Goal: Task Accomplishment & Management: Complete application form

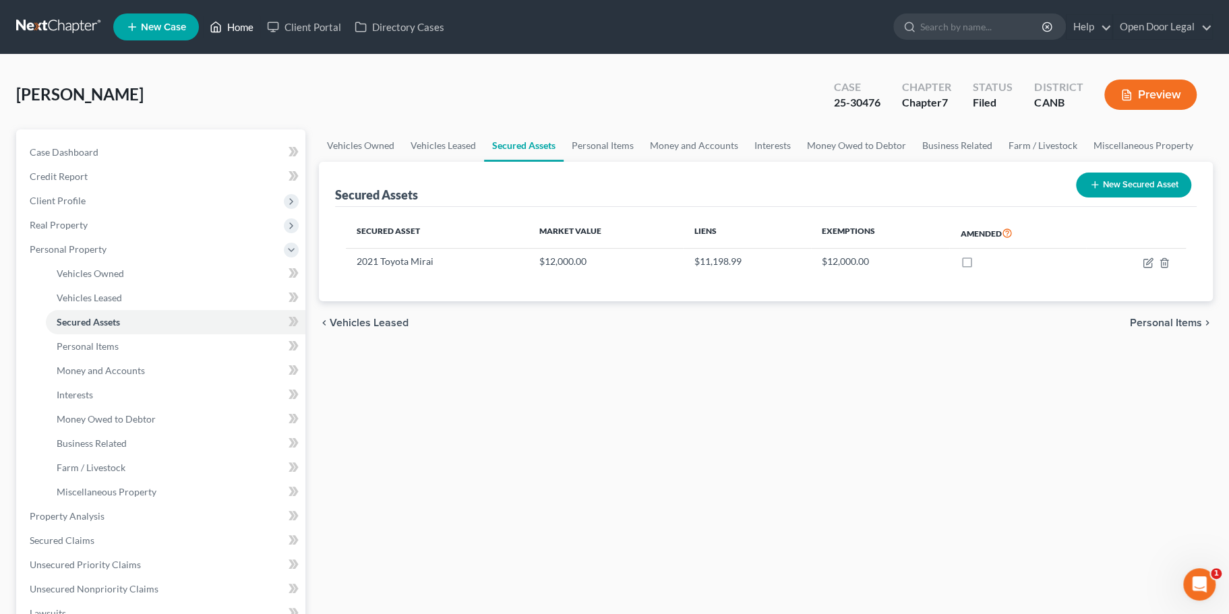
click at [260, 31] on link "Home" at bounding box center [231, 27] width 57 height 24
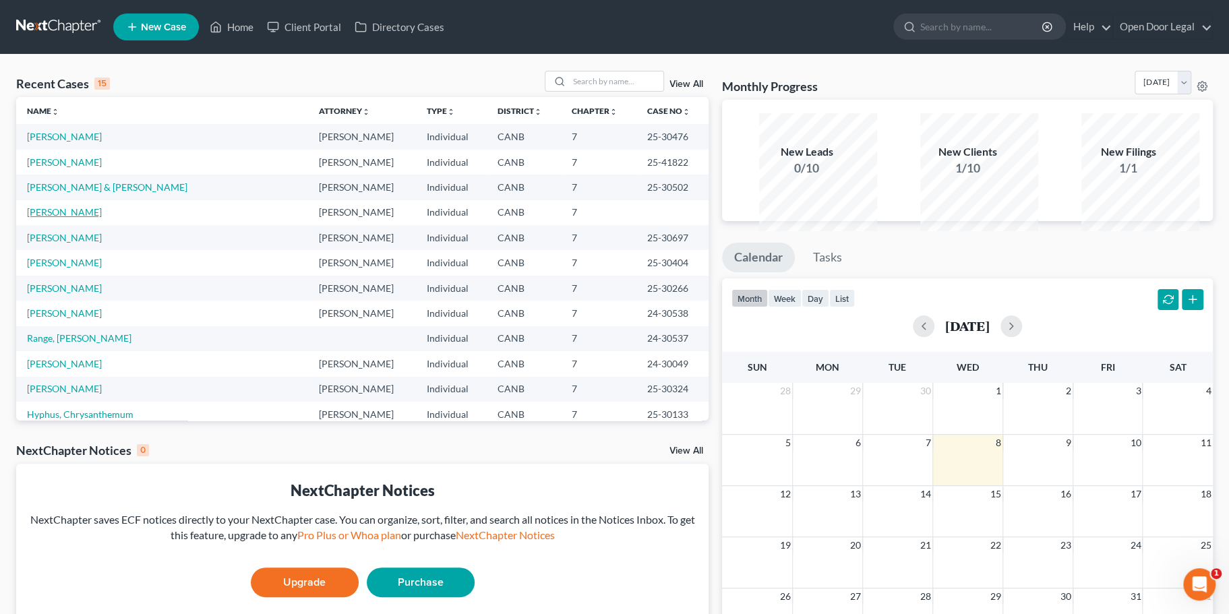
click at [90, 218] on link "[PERSON_NAME]" at bounding box center [64, 211] width 75 height 11
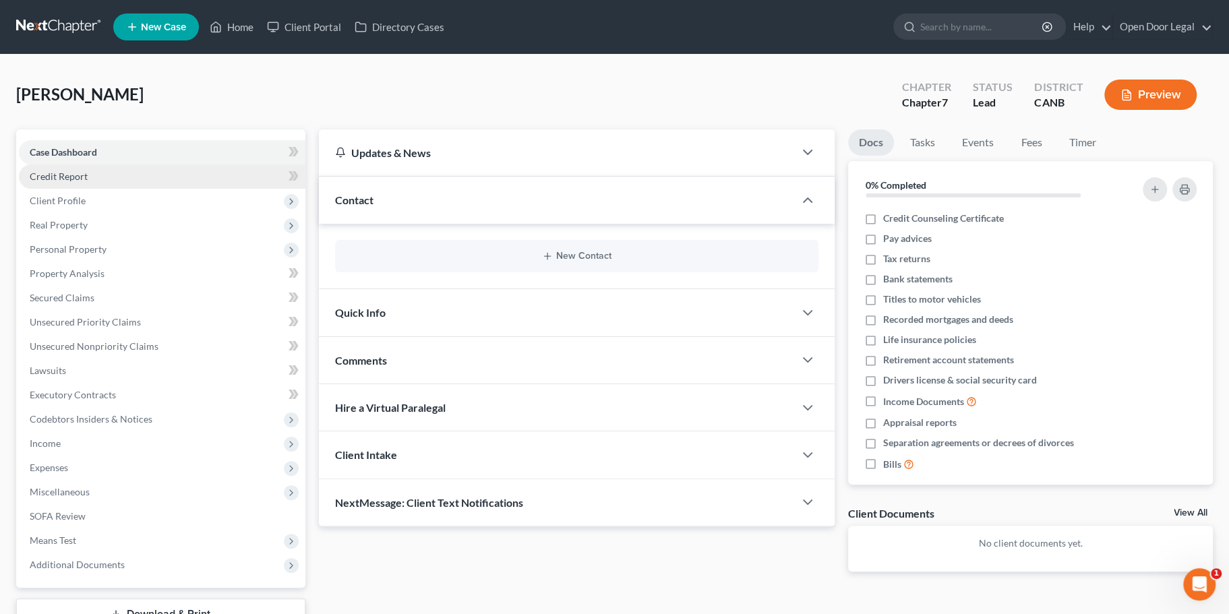
click at [121, 189] on link "Credit Report" at bounding box center [162, 177] width 287 height 24
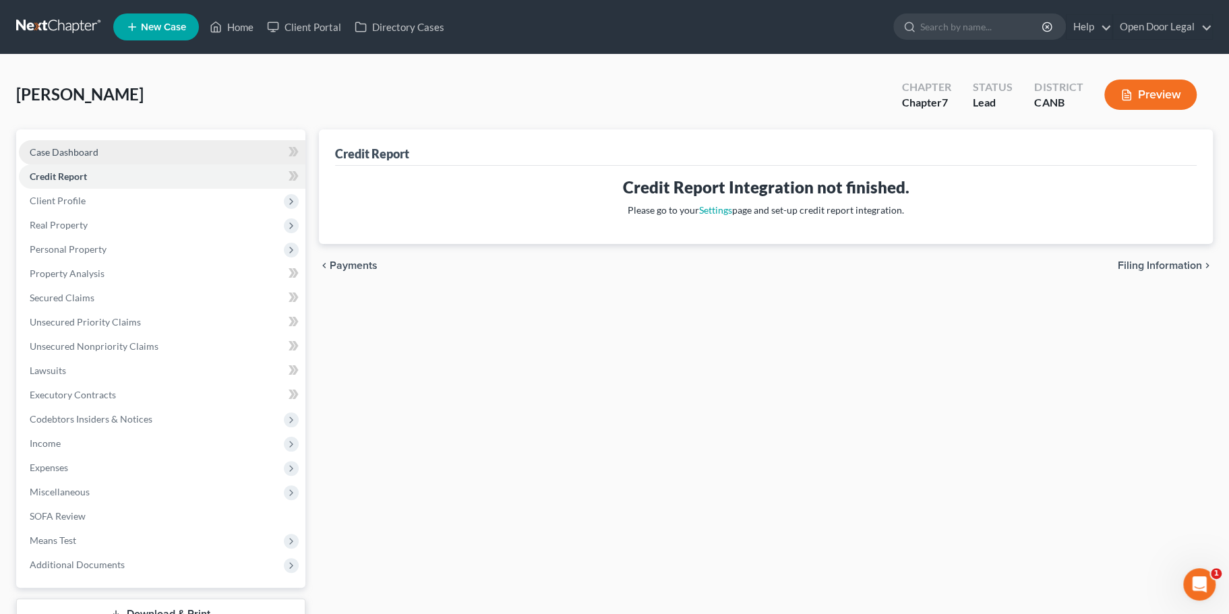
click at [112, 165] on link "Case Dashboard" at bounding box center [162, 152] width 287 height 24
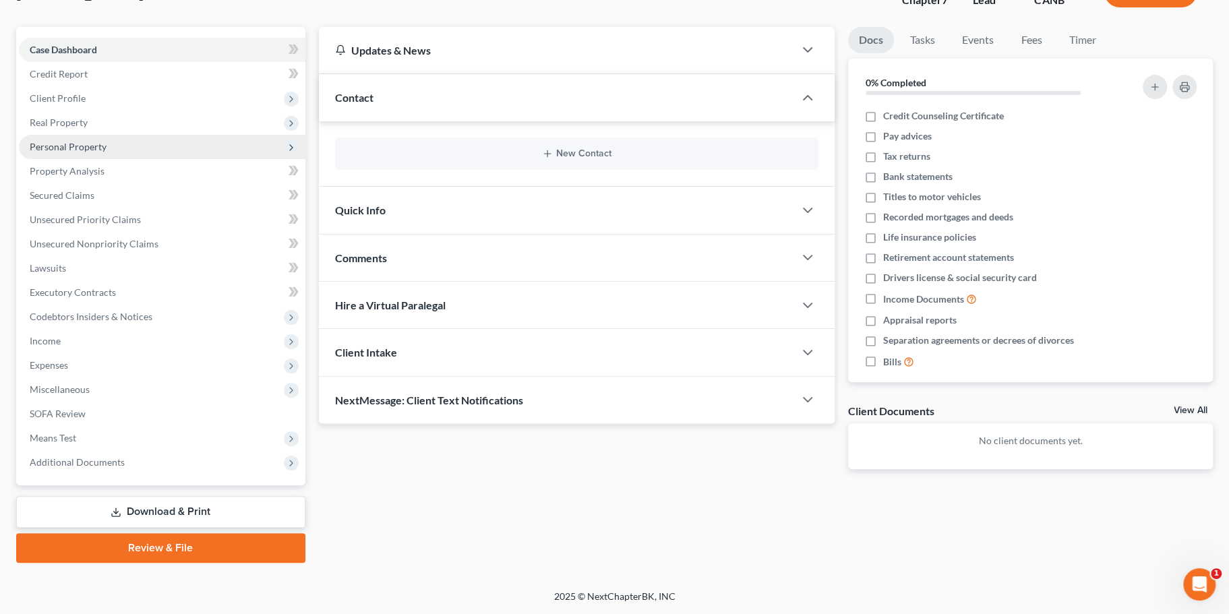
scroll to position [102, 0]
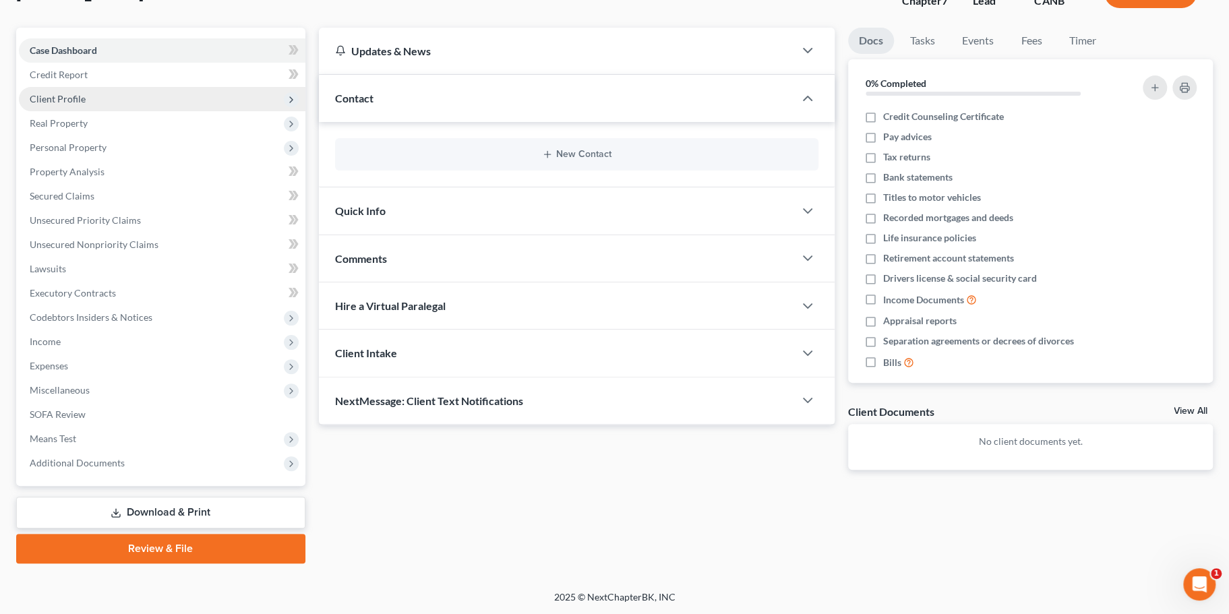
click at [86, 105] on span "Client Profile" at bounding box center [58, 98] width 56 height 11
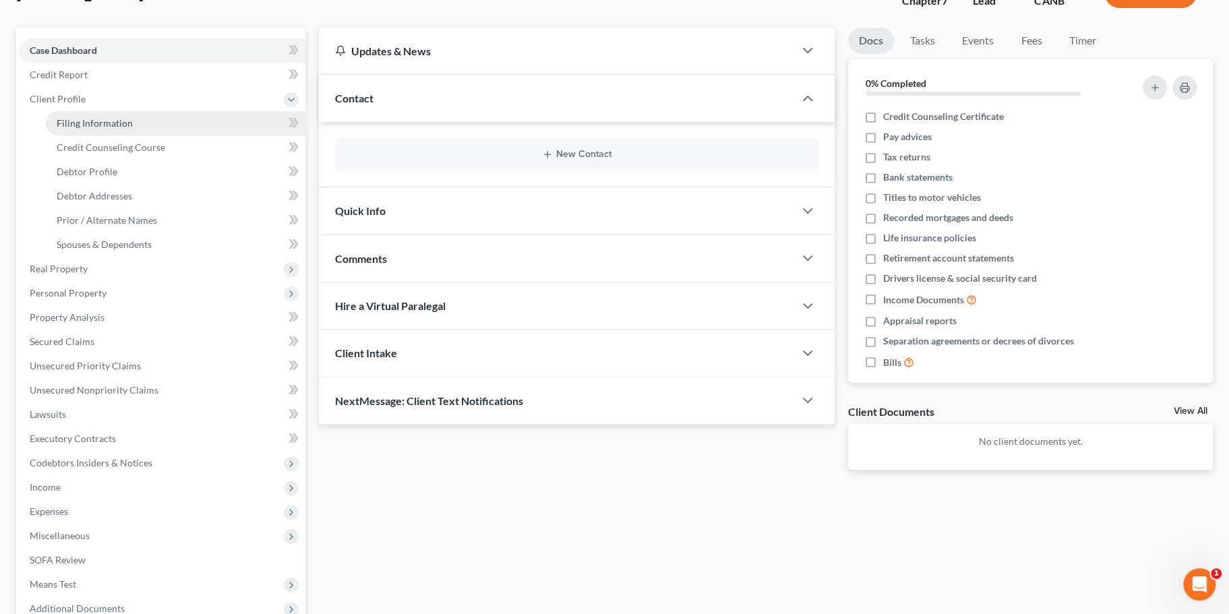
click at [161, 136] on link "Filing Information" at bounding box center [176, 123] width 260 height 24
select select "1"
select select "0"
select select "4"
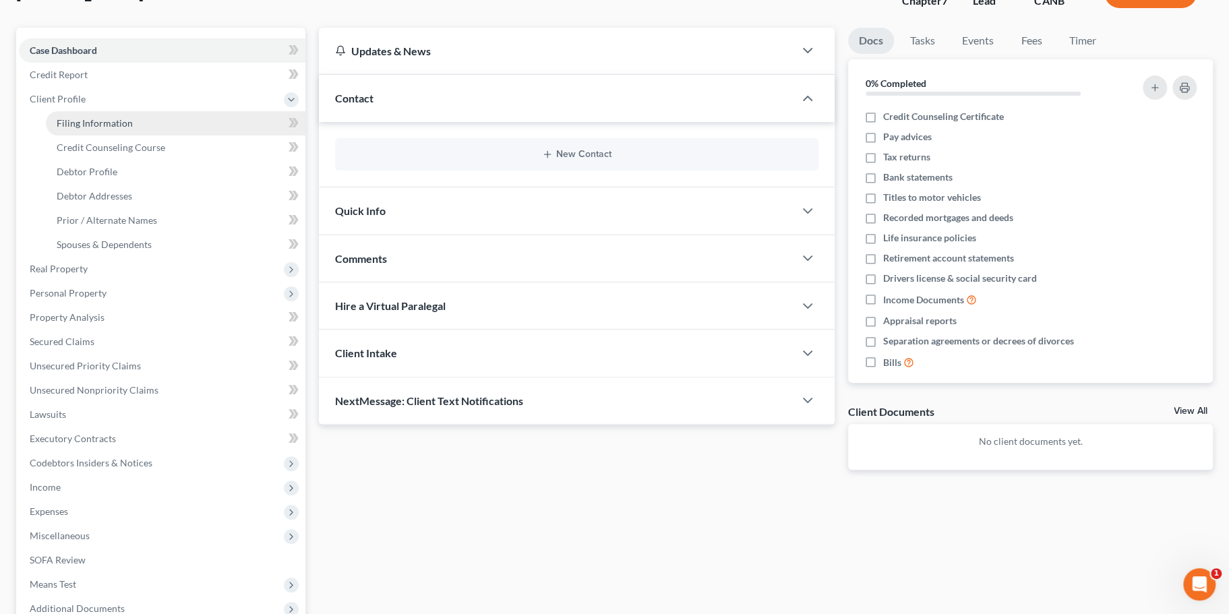
select select "0"
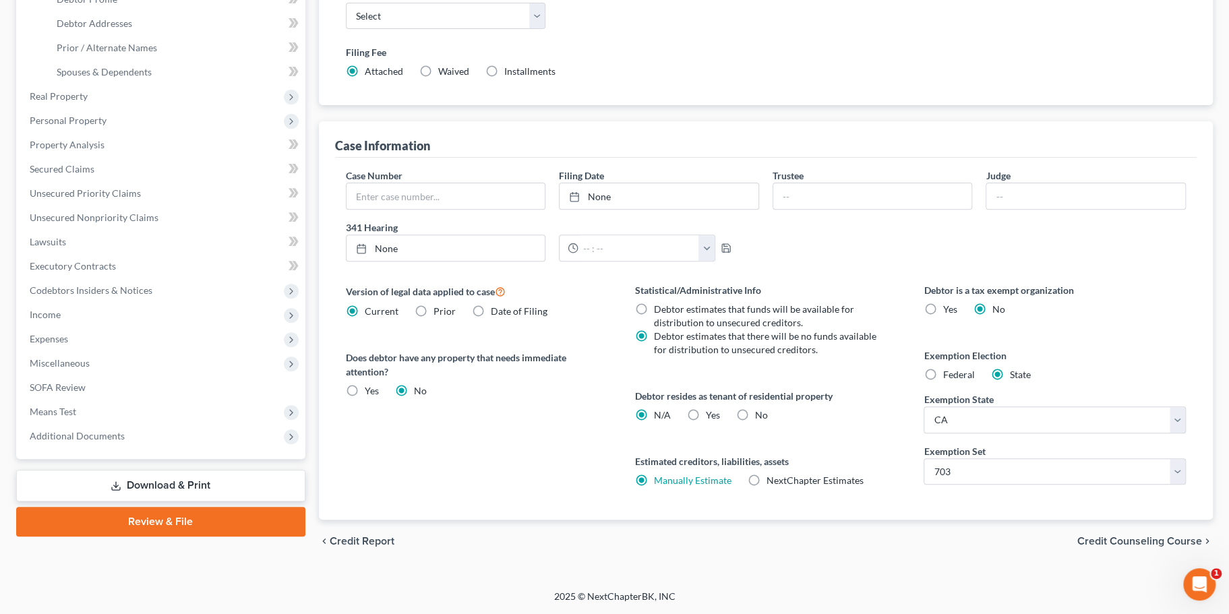
scroll to position [279, 0]
click at [455, 78] on label "Waived Waived" at bounding box center [453, 71] width 31 height 13
click at [452, 74] on input "Waived Waived" at bounding box center [448, 69] width 9 height 9
radio input "true"
radio input "false"
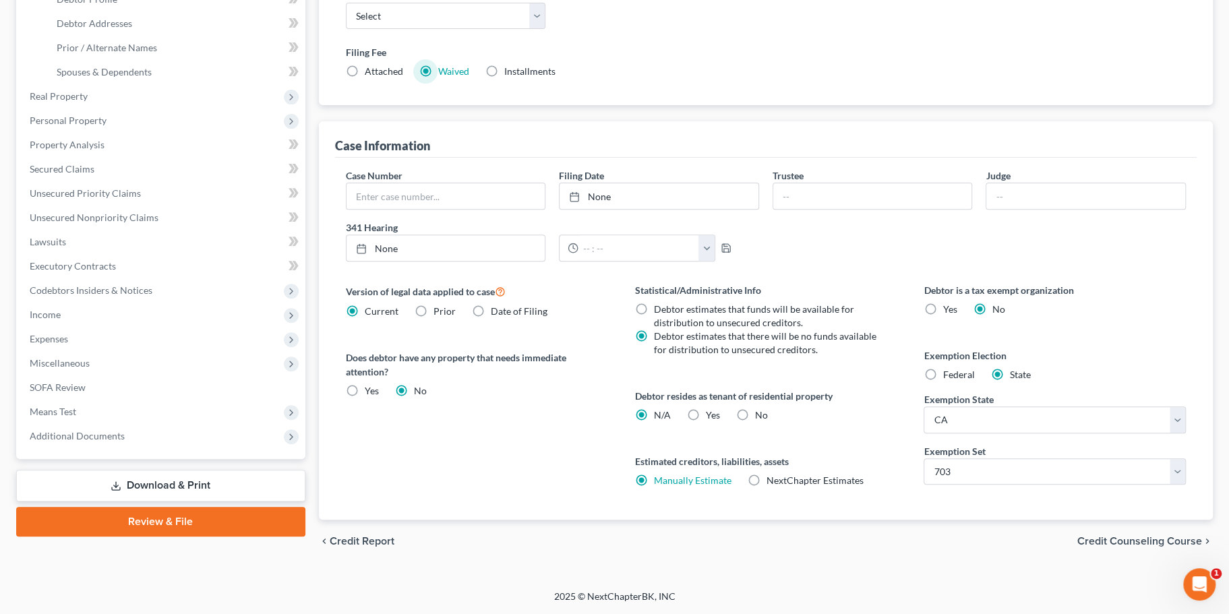
scroll to position [449, 0]
click at [631, 235] on input "text" at bounding box center [639, 248] width 121 height 26
click at [715, 235] on button "button" at bounding box center [707, 248] width 16 height 26
click at [827, 203] on div "Case Number Filing Date None close Date Time chevron_left [DATE] chevron_right …" at bounding box center [766, 221] width 854 height 104
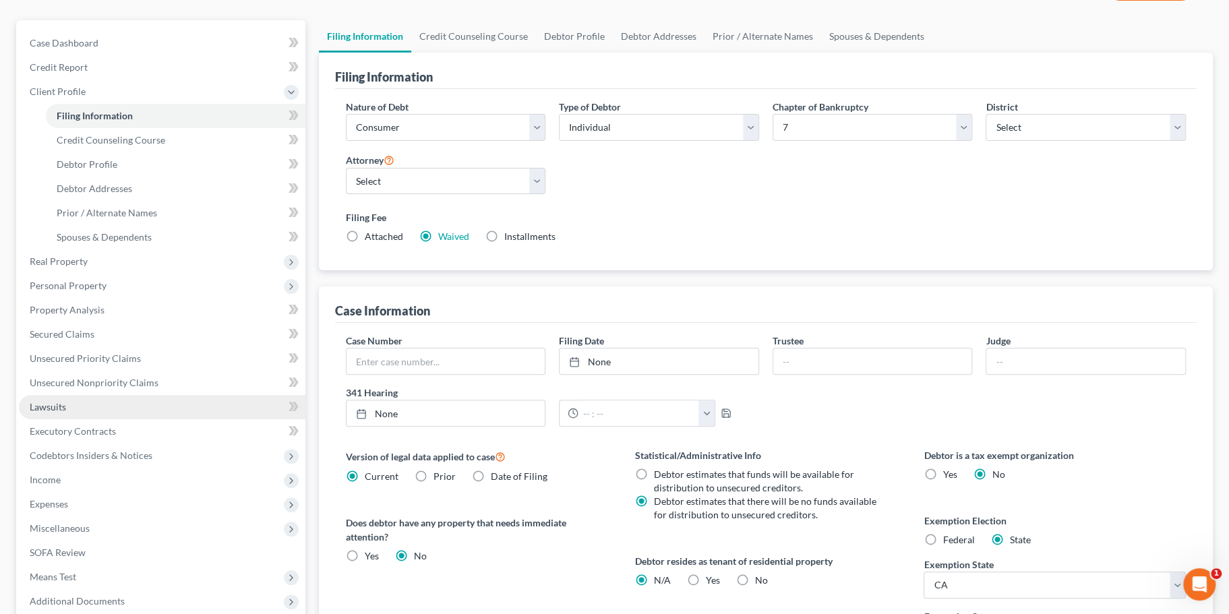
scroll to position [107, 0]
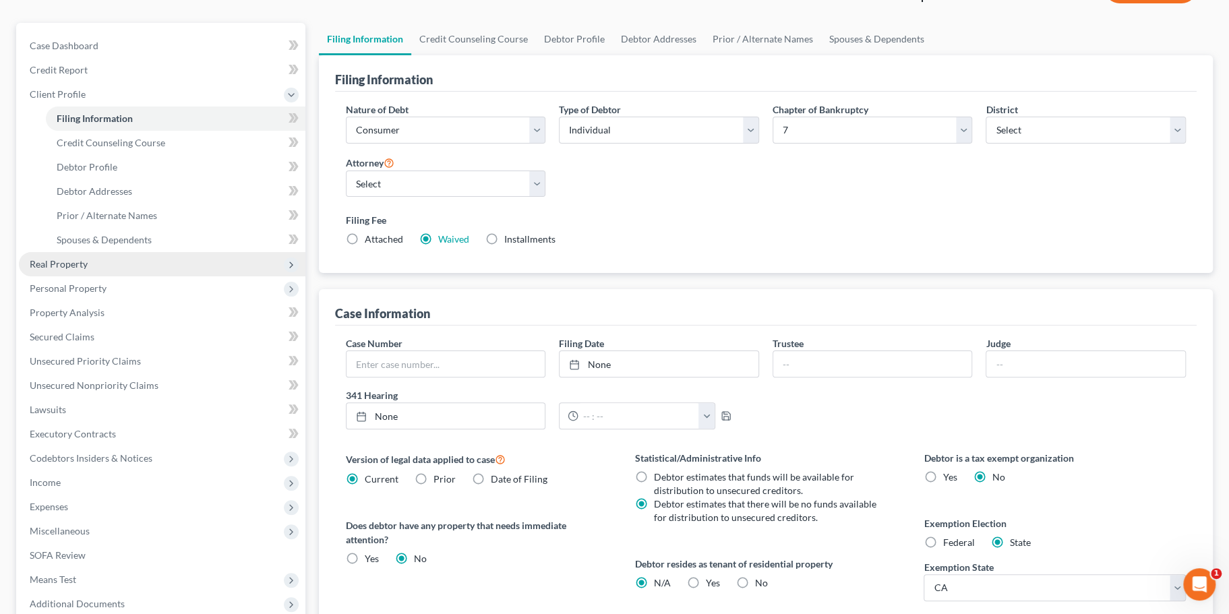
click at [131, 276] on span "Real Property" at bounding box center [162, 264] width 287 height 24
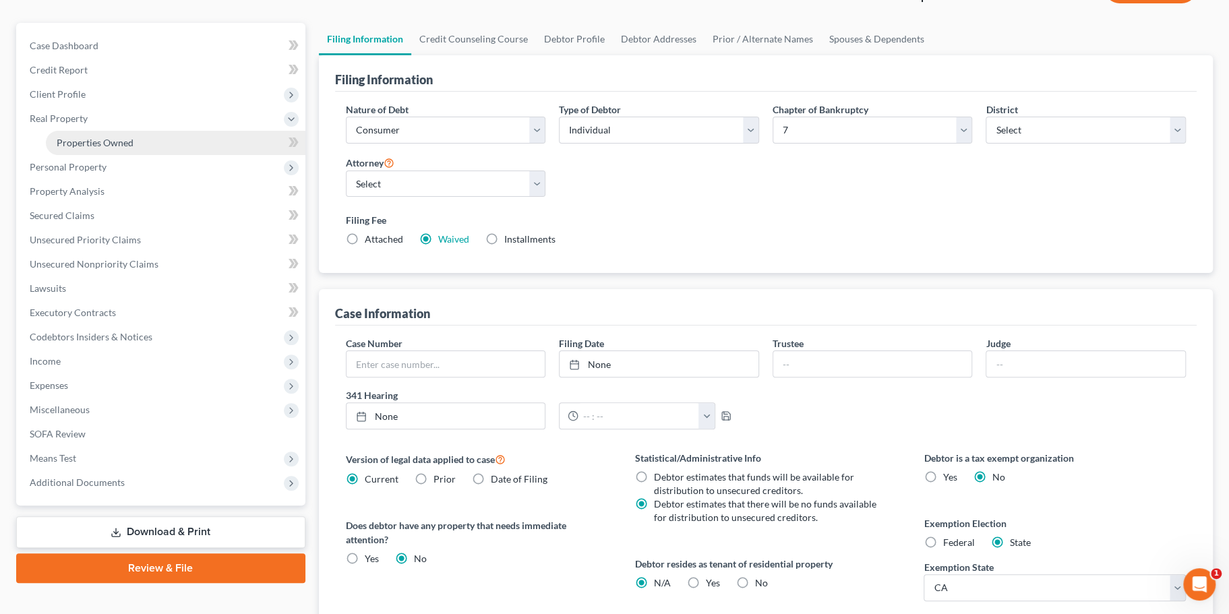
click at [129, 148] on span "Properties Owned" at bounding box center [95, 142] width 77 height 11
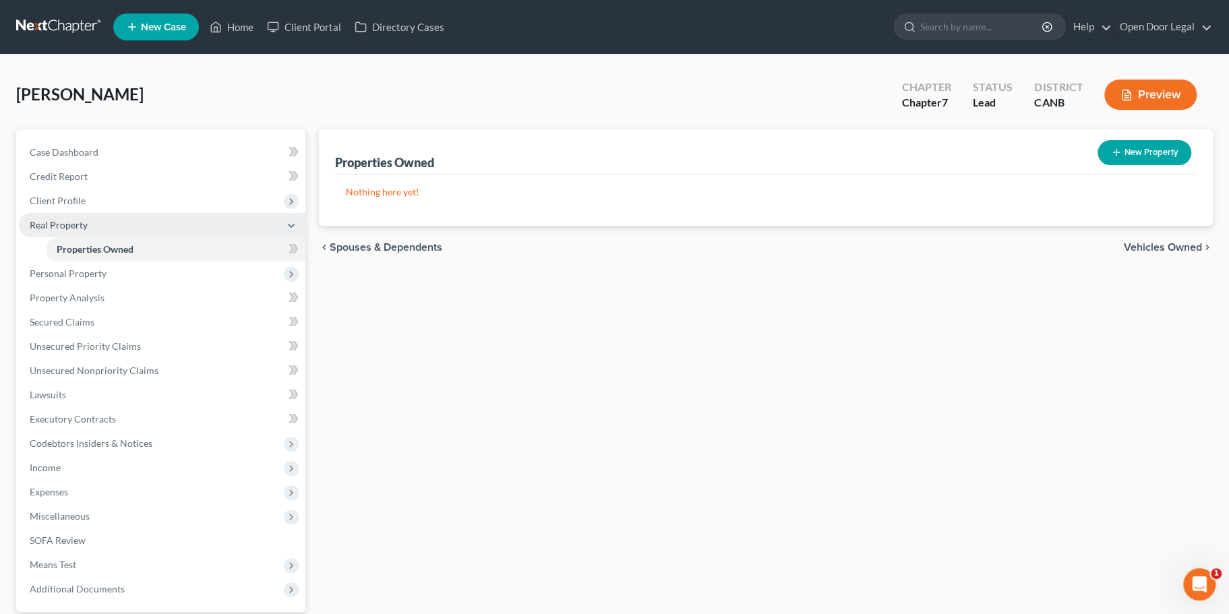
click at [88, 231] on span "Real Property" at bounding box center [59, 224] width 58 height 11
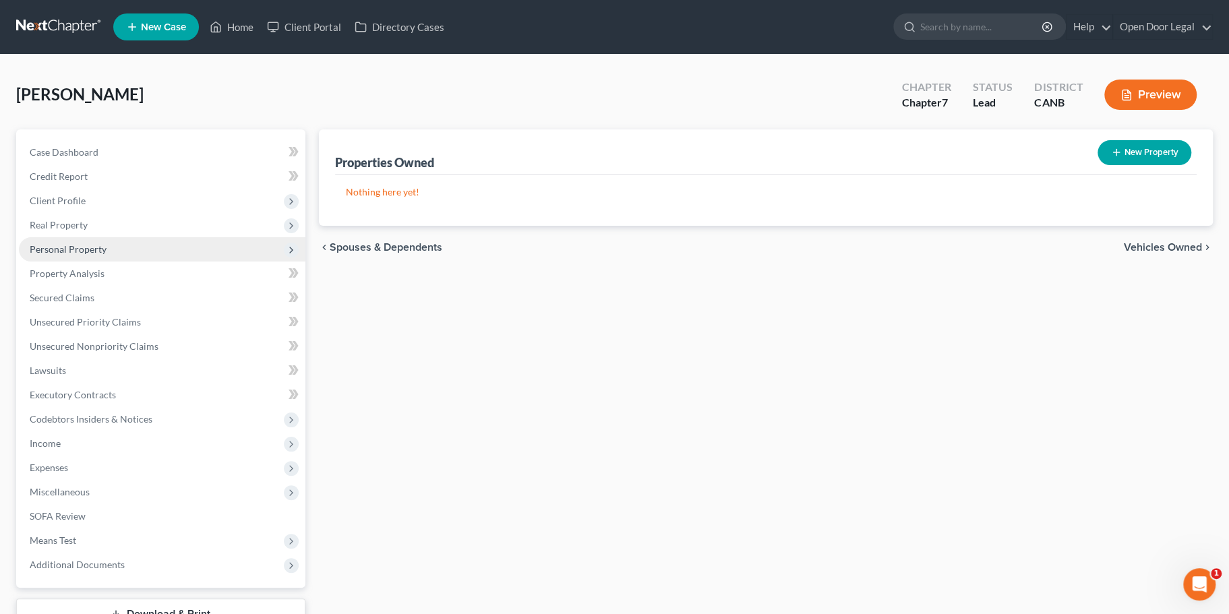
click at [92, 255] on span "Personal Property" at bounding box center [68, 248] width 77 height 11
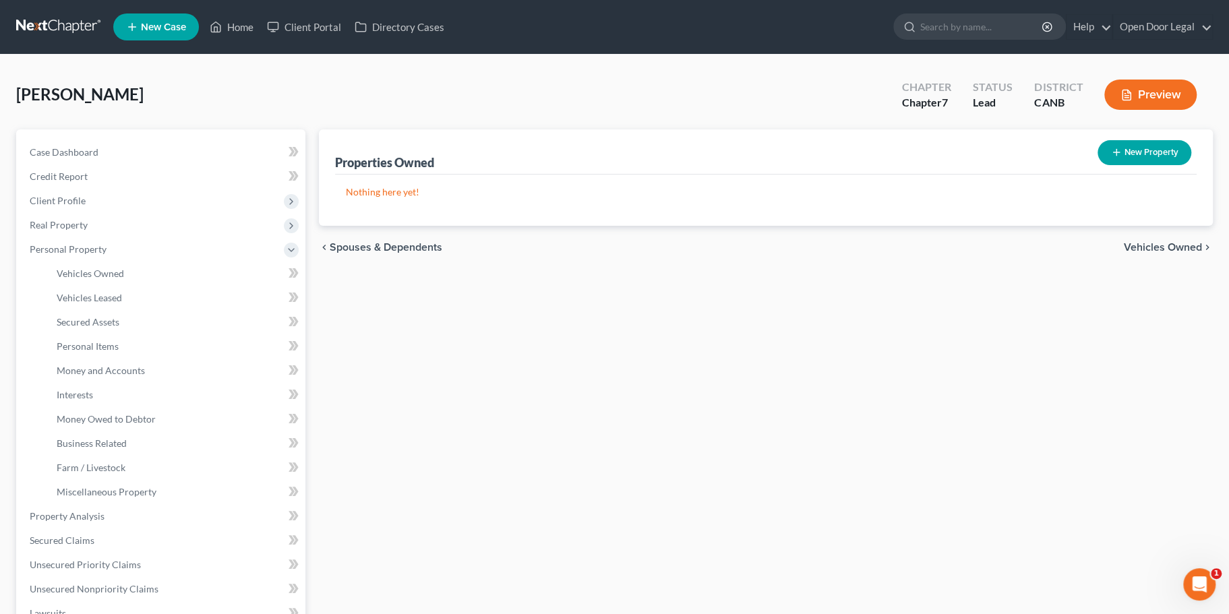
click at [1141, 253] on span "Vehicles Owned" at bounding box center [1163, 247] width 78 height 11
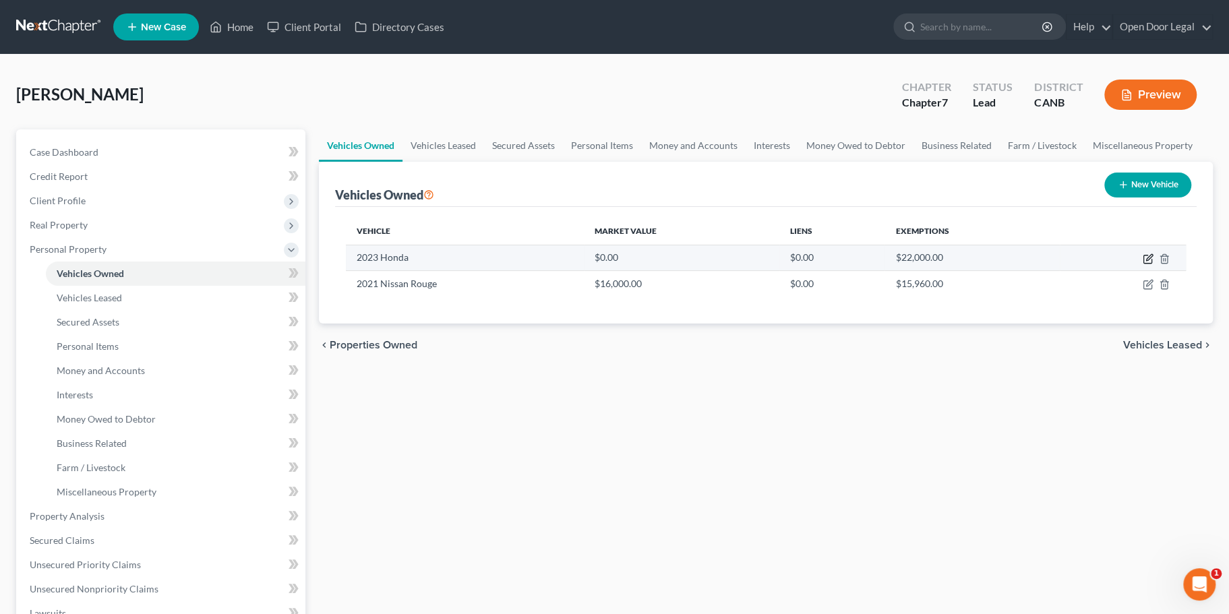
click at [1146, 260] on icon "button" at bounding box center [1149, 257] width 6 height 6
select select "0"
select select "3"
select select "0"
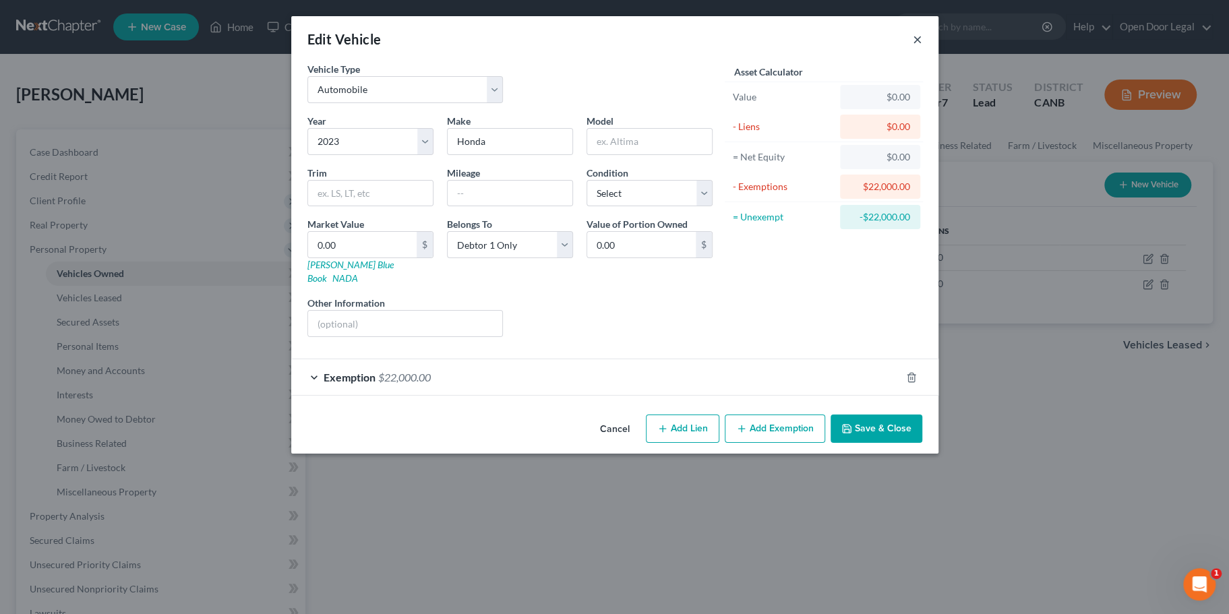
click at [922, 47] on button "×" at bounding box center [917, 39] width 9 height 16
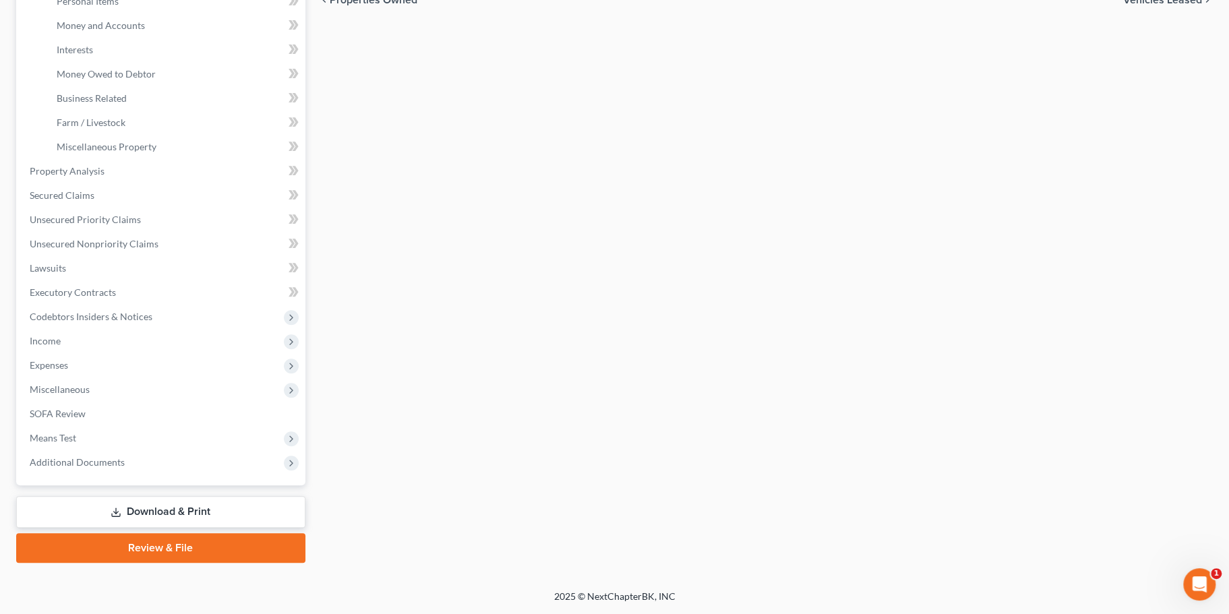
scroll to position [451, 0]
click at [130, 353] on span "Income" at bounding box center [162, 341] width 287 height 24
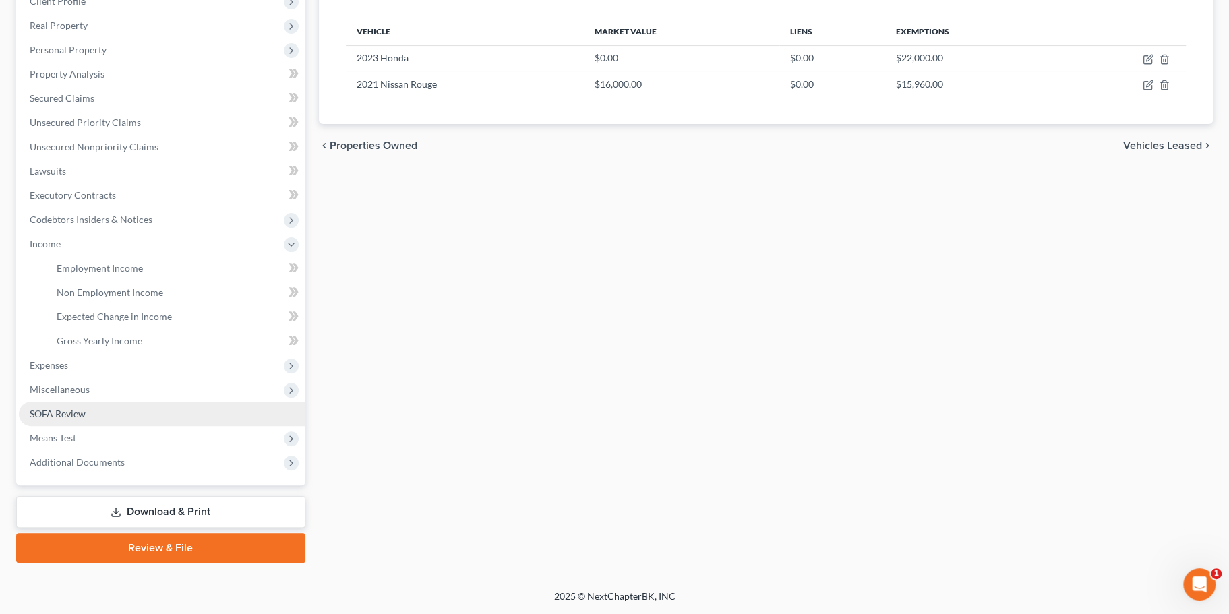
scroll to position [285, 0]
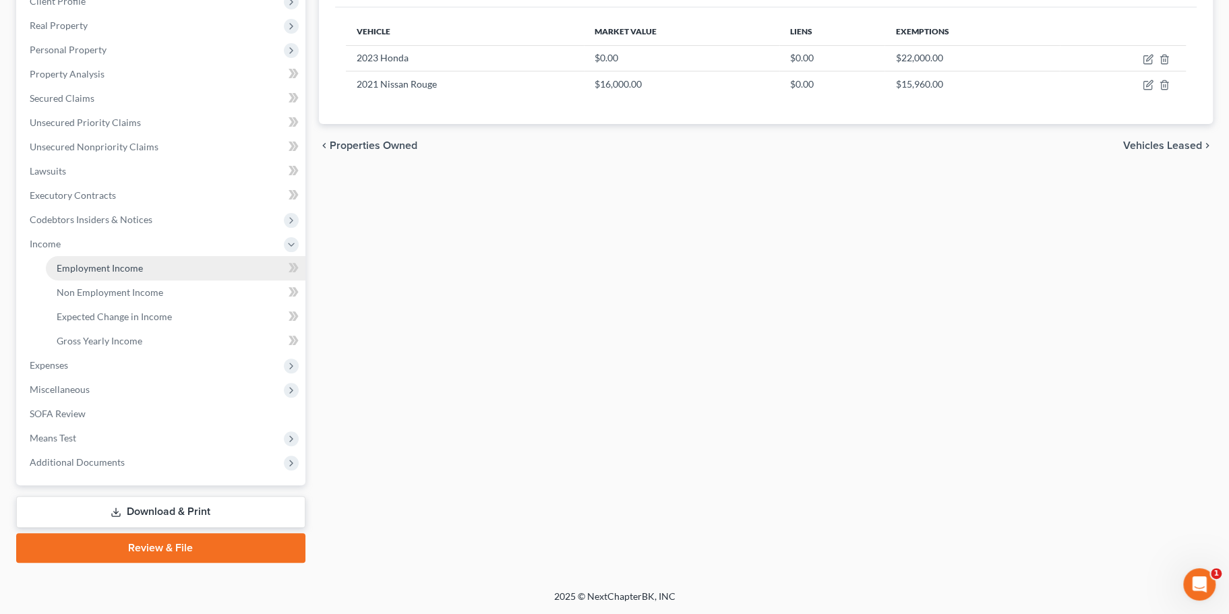
click at [121, 274] on span "Employment Income" at bounding box center [100, 267] width 86 height 11
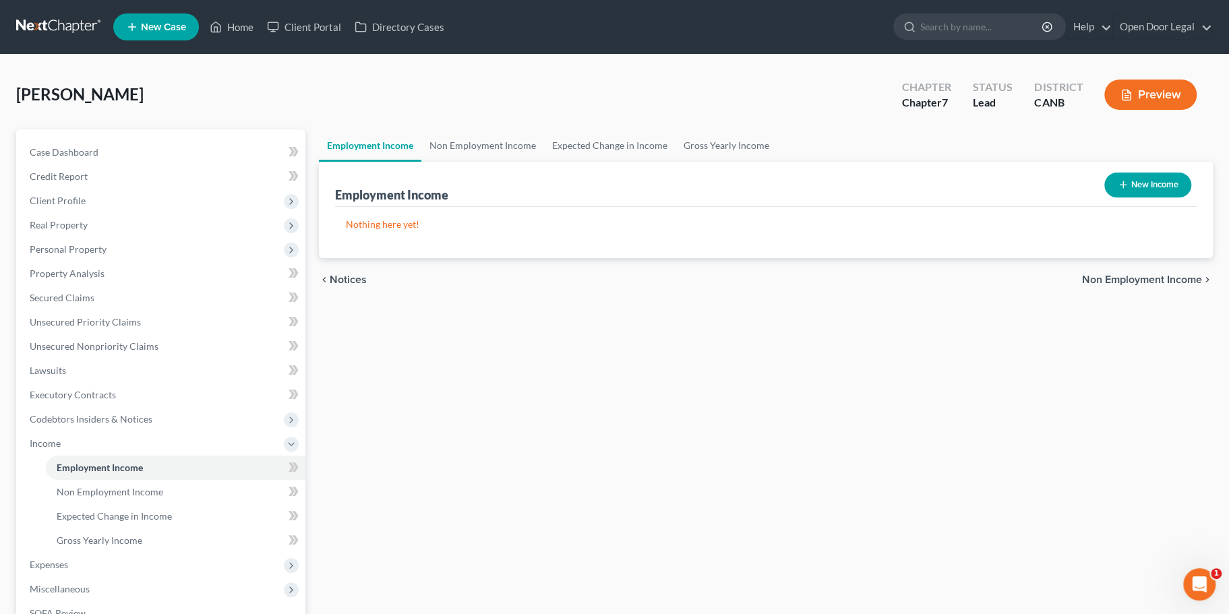
click at [1134, 198] on button "New Income" at bounding box center [1148, 185] width 87 height 25
select select "0"
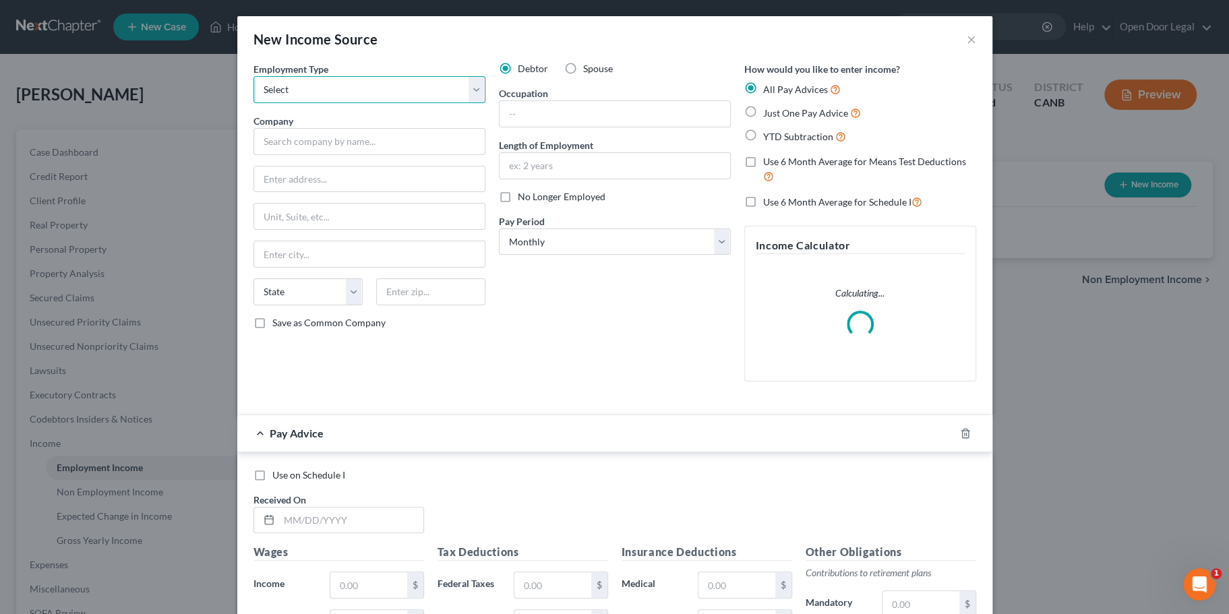
click at [291, 103] on select "Select Full or [DEMOGRAPHIC_DATA] Employment Self Employment" at bounding box center [370, 89] width 232 height 27
select select "0"
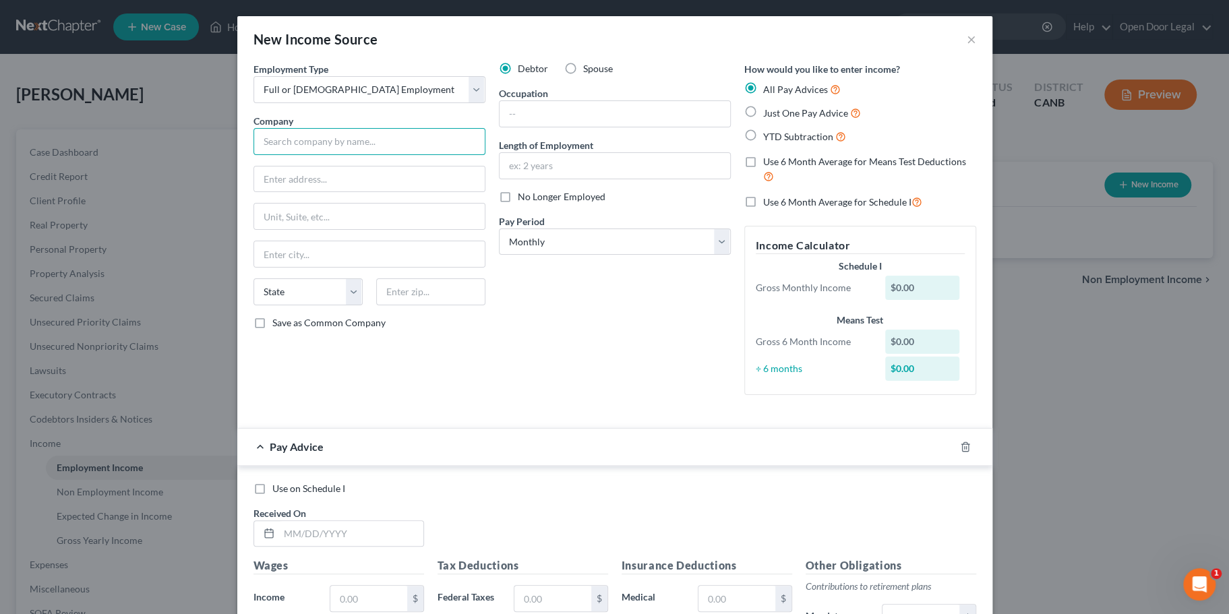
click at [276, 155] on input "text" at bounding box center [370, 141] width 232 height 27
drag, startPoint x: 261, startPoint y: 177, endPoint x: 156, endPoint y: 175, distance: 104.5
click at [247, 175] on div "Employment Type * Select Full or [DEMOGRAPHIC_DATA] Employment Self Employment …" at bounding box center [369, 234] width 245 height 344
paste input "AYVIEW HUNTERS POINT MULTIPURPOSE"
type input "[GEOGRAPHIC_DATA] MULTIPURPOSE"
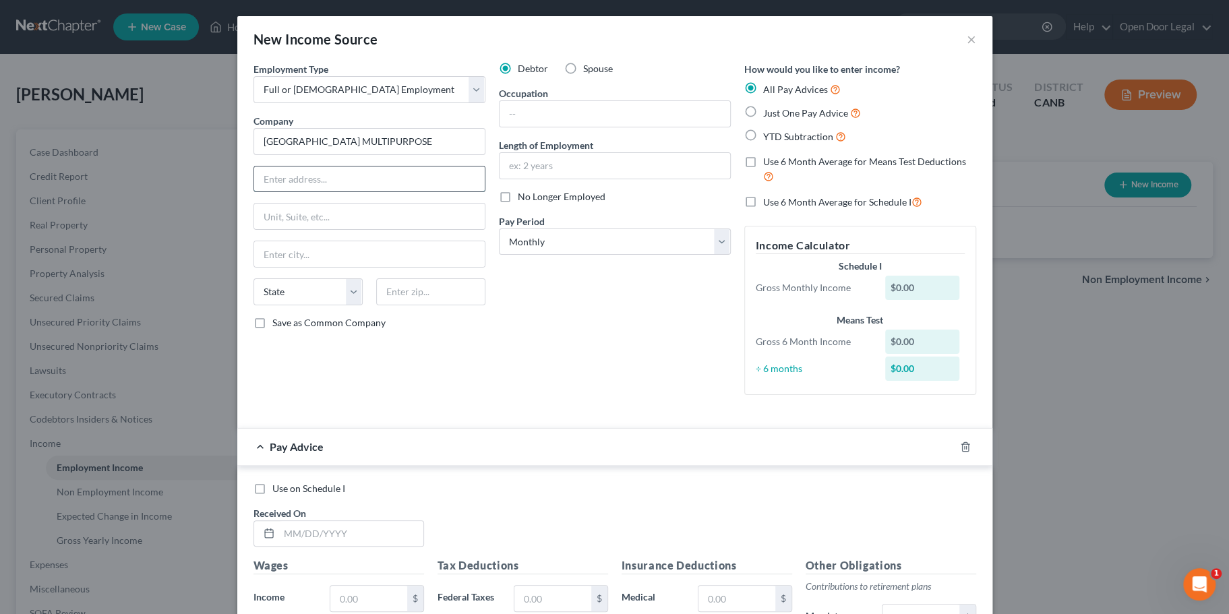
click at [254, 192] on input "text" at bounding box center [369, 180] width 231 height 26
click at [287, 192] on input "text" at bounding box center [369, 180] width 231 height 26
paste input "[STREET_ADDRESS][PERSON_NAME]"
drag, startPoint x: 267, startPoint y: 226, endPoint x: 331, endPoint y: 229, distance: 64.1
click at [332, 192] on input "[STREET_ADDRESS][PERSON_NAME]" at bounding box center [369, 180] width 231 height 26
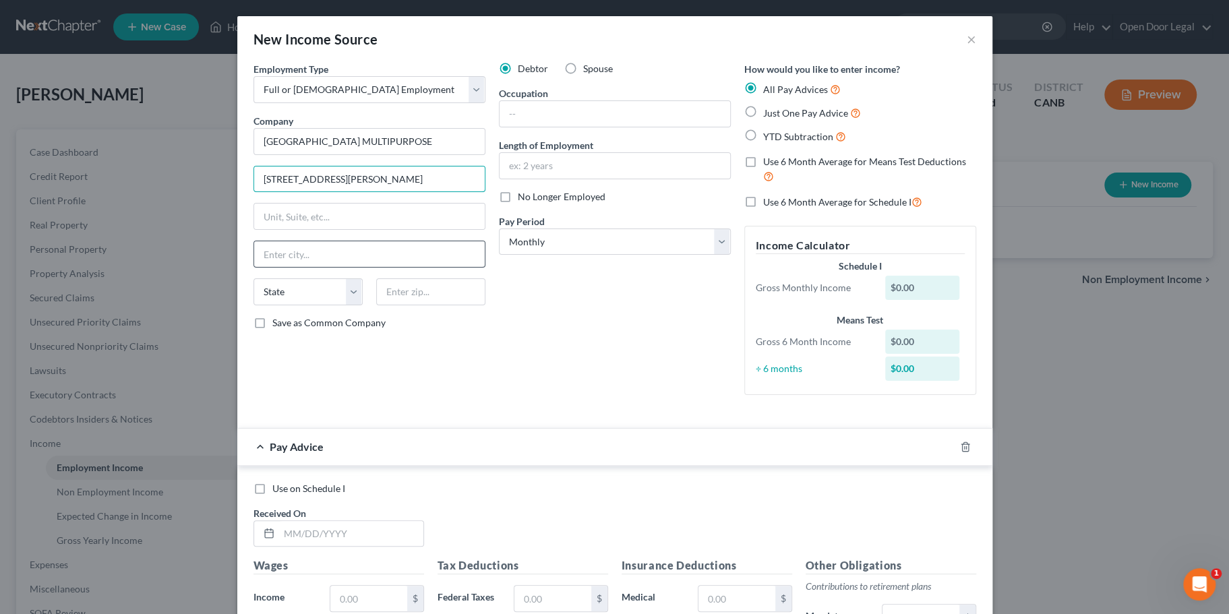
type input "[STREET_ADDRESS][PERSON_NAME]"
click at [254, 267] on input "text" at bounding box center [369, 254] width 231 height 26
paste input "[GEOGRAPHIC_DATA]"
type input "[GEOGRAPHIC_DATA]"
drag, startPoint x: 295, startPoint y: 224, endPoint x: 354, endPoint y: 223, distance: 59.3
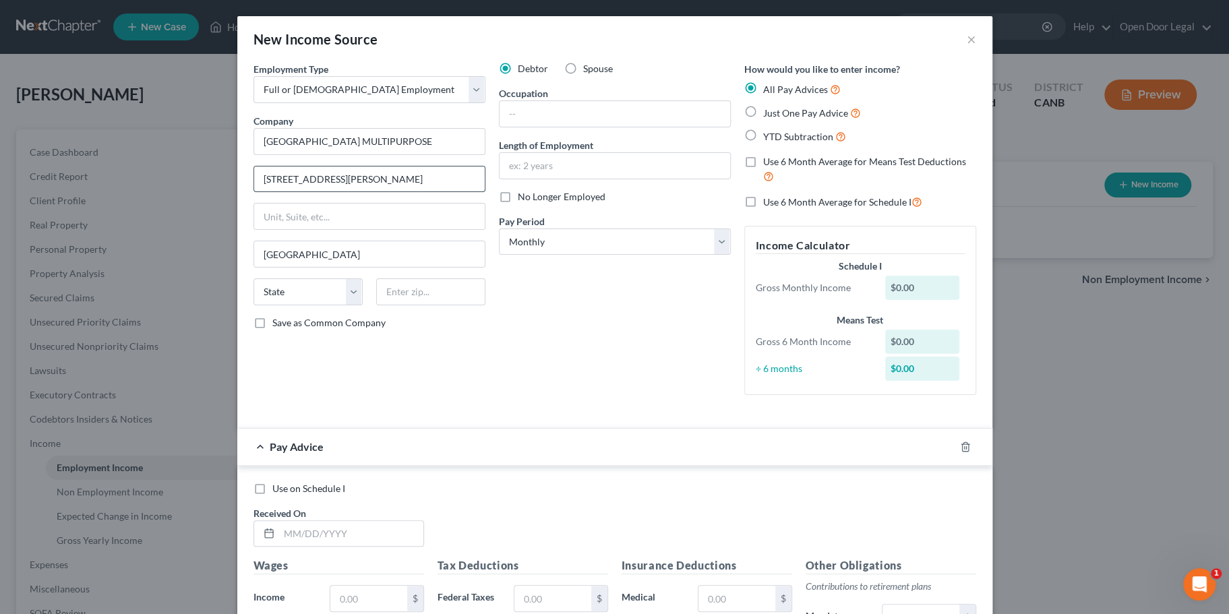
click at [354, 192] on input "[STREET_ADDRESS][PERSON_NAME]" at bounding box center [369, 180] width 231 height 26
drag, startPoint x: 290, startPoint y: 222, endPoint x: 328, endPoint y: 223, distance: 37.8
click at [329, 192] on input "[STREET_ADDRESS][PERSON_NAME]" at bounding box center [369, 180] width 231 height 26
type input "[STREET_ADDRESS][PERSON_NAME]"
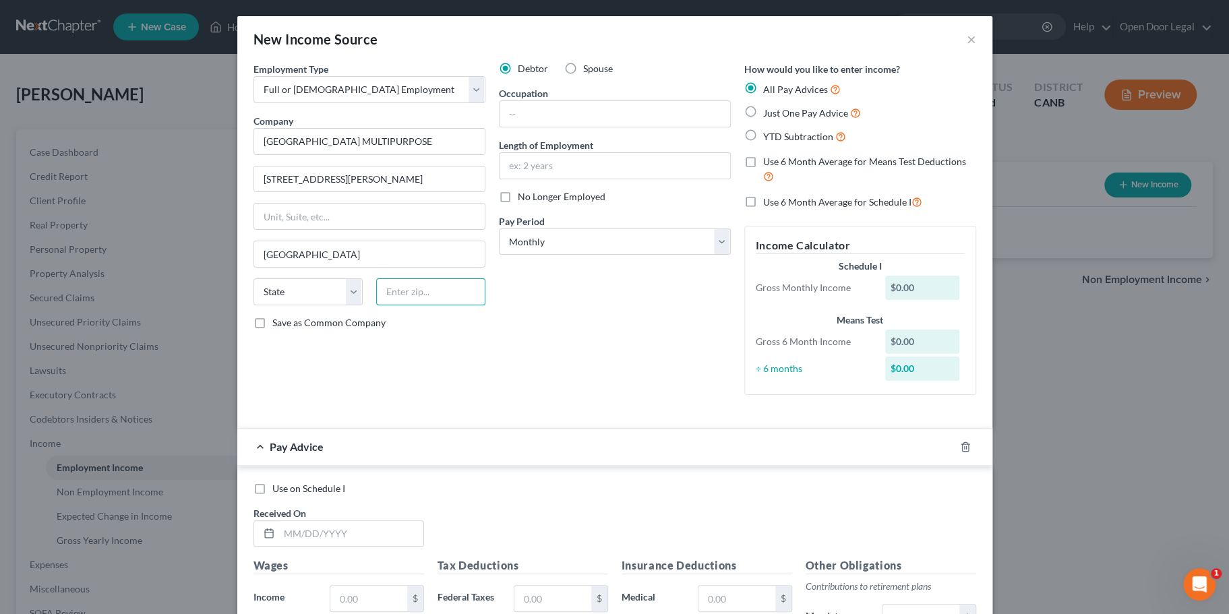
click at [376, 305] on input "text" at bounding box center [430, 292] width 109 height 27
paste input "94124"
type input "94124"
select select "4"
type input "94124"
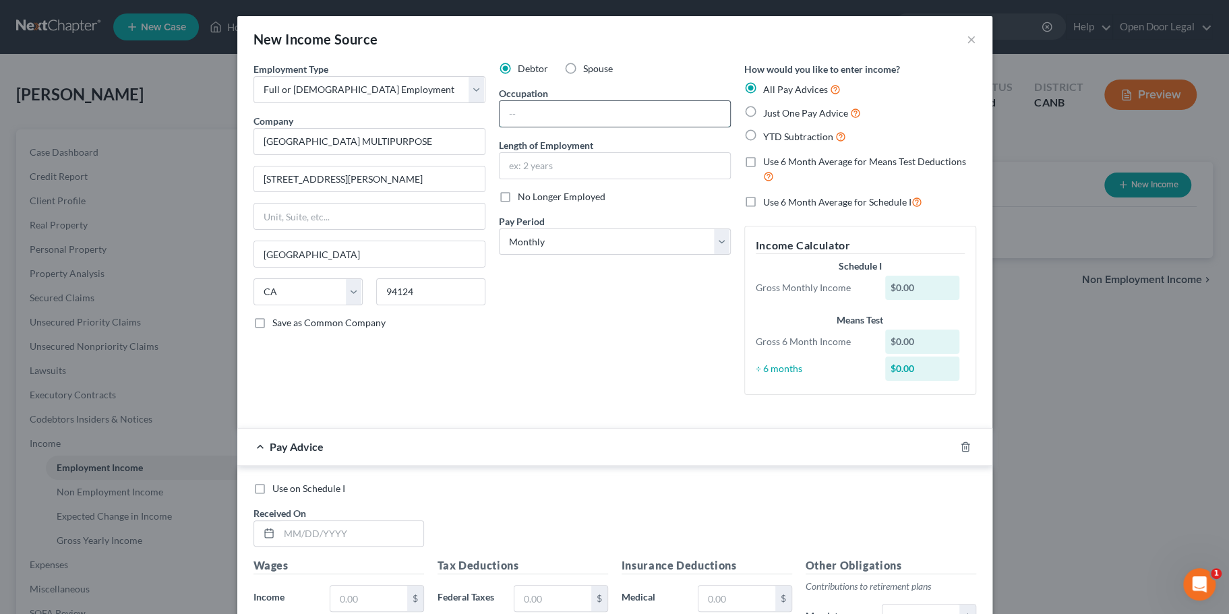
click at [563, 127] on input "text" at bounding box center [615, 114] width 231 height 26
click at [527, 127] on input "text" at bounding box center [615, 114] width 231 height 26
click at [525, 127] on input "text" at bounding box center [615, 114] width 231 height 26
click at [500, 127] on input "Worker" at bounding box center [615, 114] width 231 height 26
drag, startPoint x: 477, startPoint y: 144, endPoint x: 557, endPoint y: 146, distance: 79.6
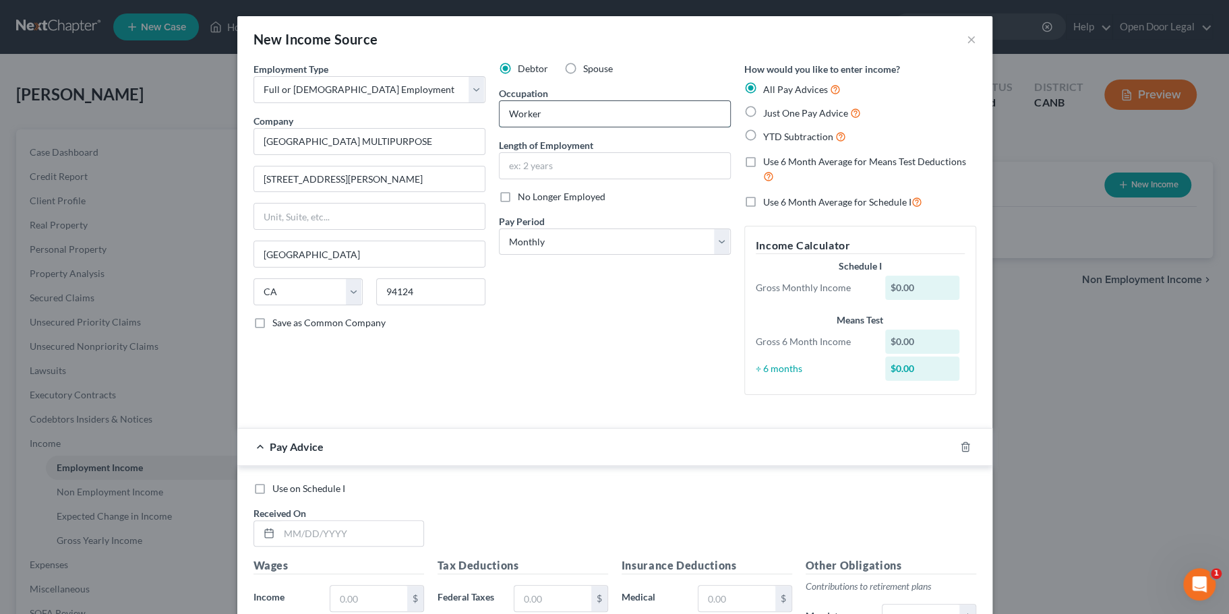
click at [560, 127] on input "Worker" at bounding box center [615, 114] width 231 height 26
type input "R"
type input "e"
type input "Rec"
click at [784, 121] on label "Just One Pay Advice" at bounding box center [812, 113] width 98 height 16
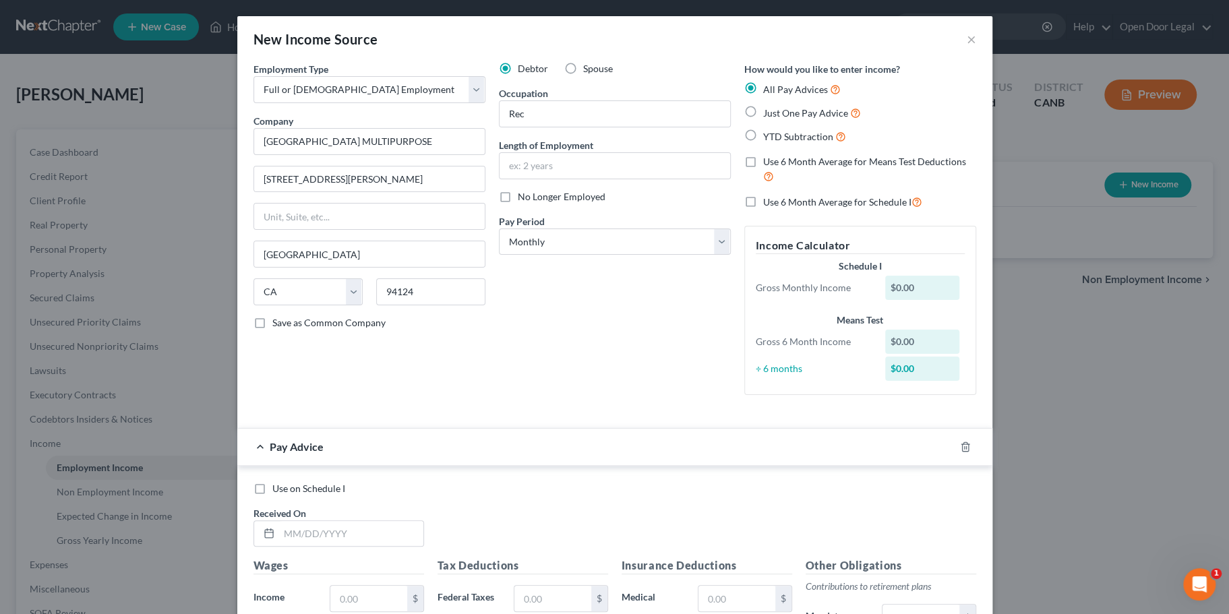
click at [778, 114] on input "Just One Pay Advice" at bounding box center [773, 109] width 9 height 9
radio input "true"
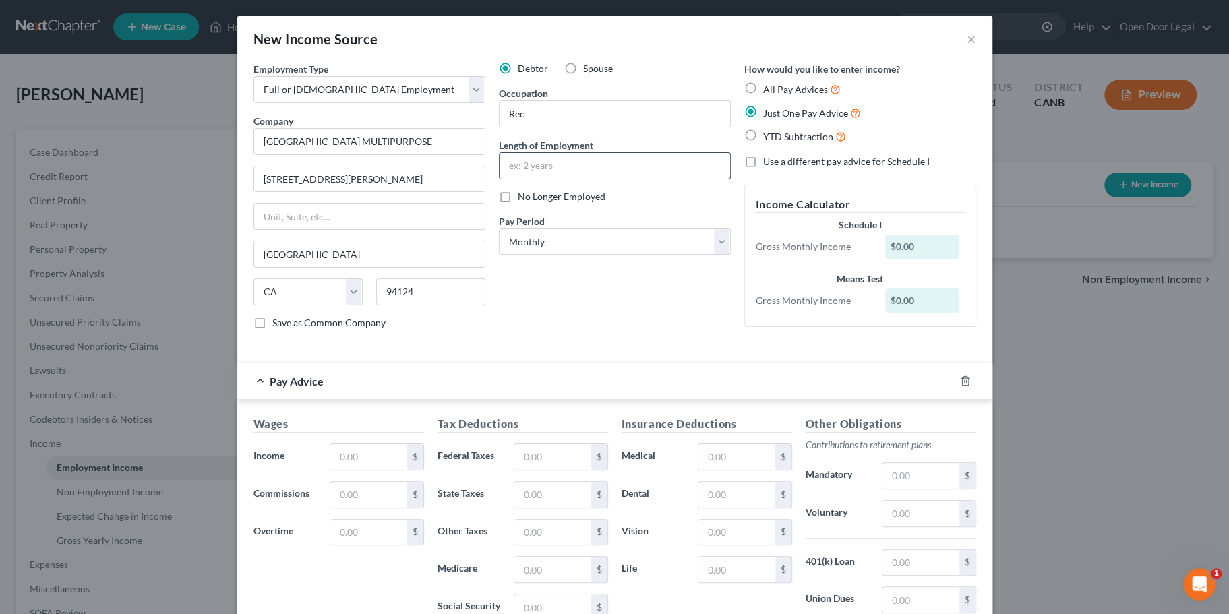
click at [553, 179] on input "text" at bounding box center [615, 166] width 231 height 26
type input "2 years"
click at [603, 341] on div "Debtor Spouse Occupation Rec Length of Employment 2 years No Longer Employed Pa…" at bounding box center [614, 201] width 245 height 279
click at [585, 256] on select "Select Monthly Twice Monthly Every Other Week Weekly" at bounding box center [615, 242] width 232 height 27
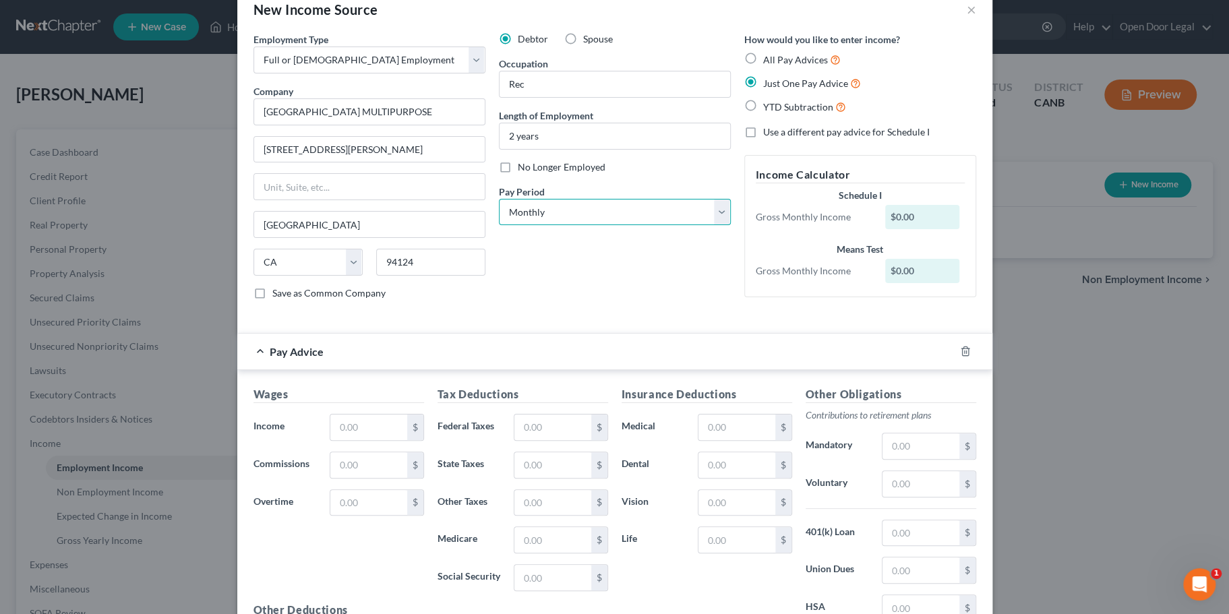
scroll to position [12, 0]
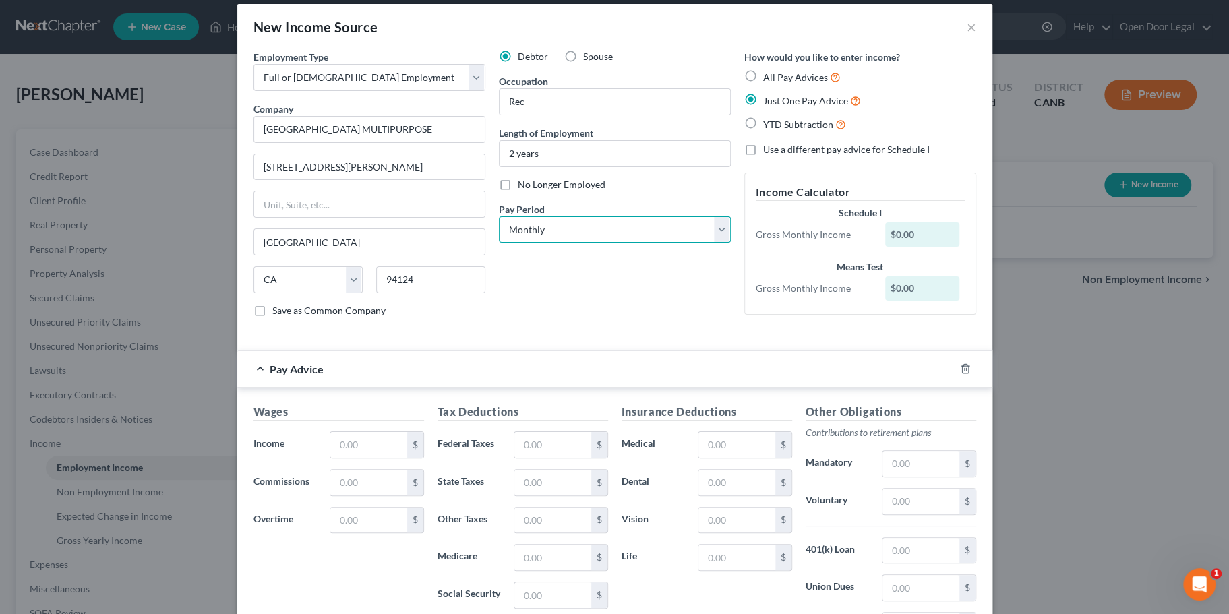
click at [600, 243] on select "Select Monthly Twice Monthly Every Other Week Weekly" at bounding box center [615, 229] width 232 height 27
select select "1"
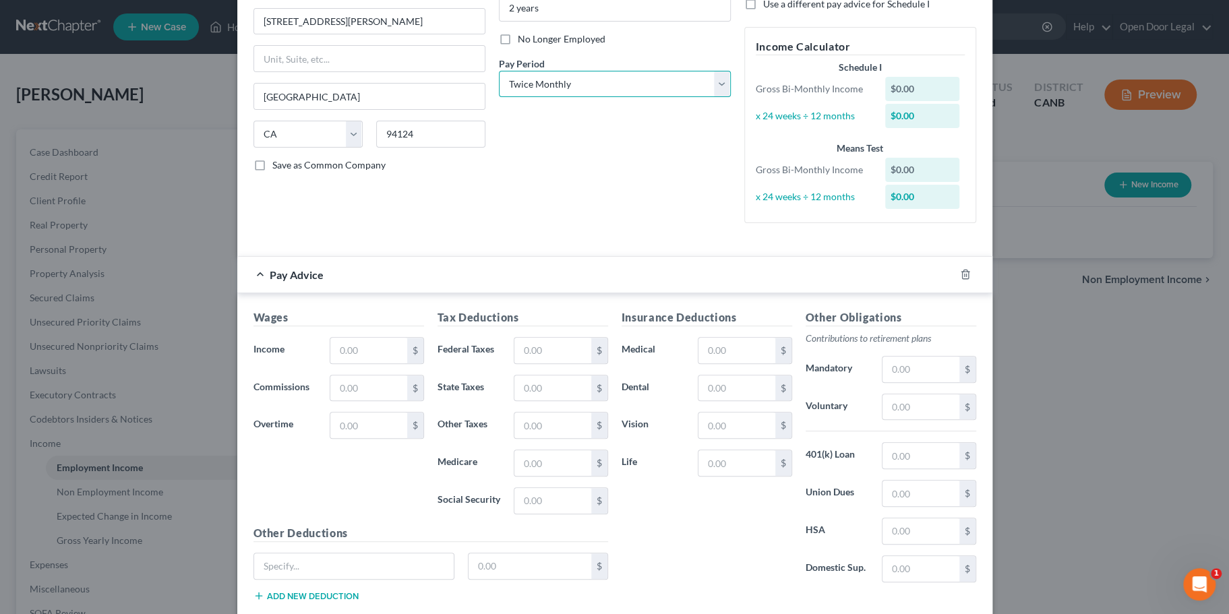
scroll to position [165, 0]
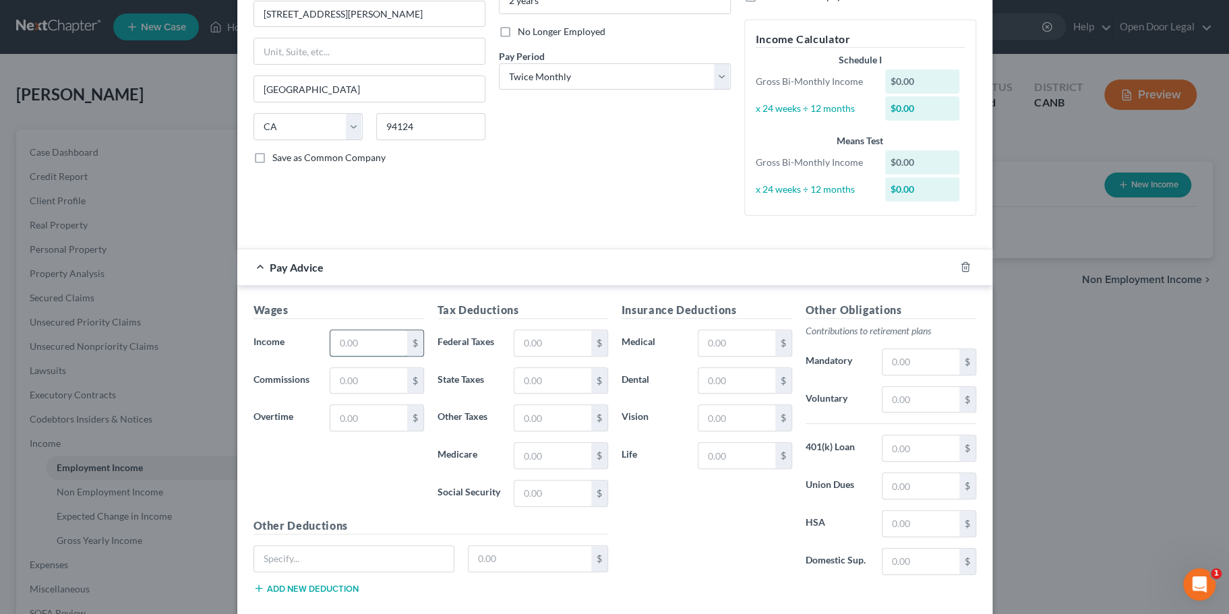
click at [330, 356] on input "text" at bounding box center [368, 343] width 76 height 26
paste input "2,832.97"
type input "2,832.97"
click at [465, 285] on div "Pay Advice $2,832.97" at bounding box center [595, 268] width 717 height 36
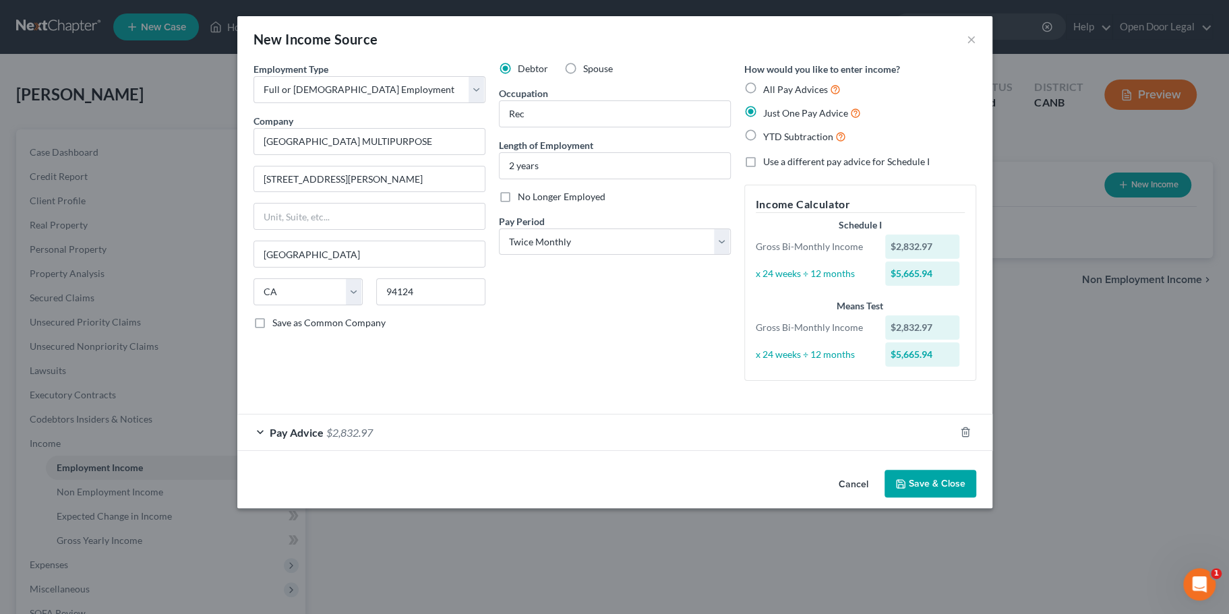
scroll to position [38, 0]
click at [237, 450] on div "Pay Advice $2,832.97" at bounding box center [595, 433] width 717 height 36
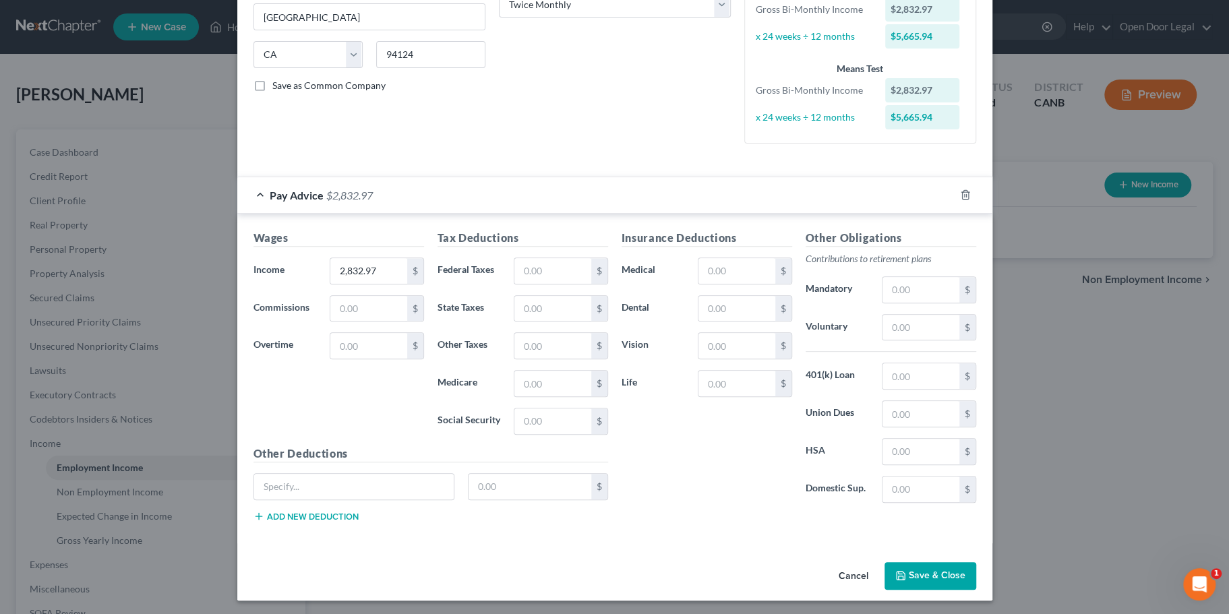
scroll to position [241, 0]
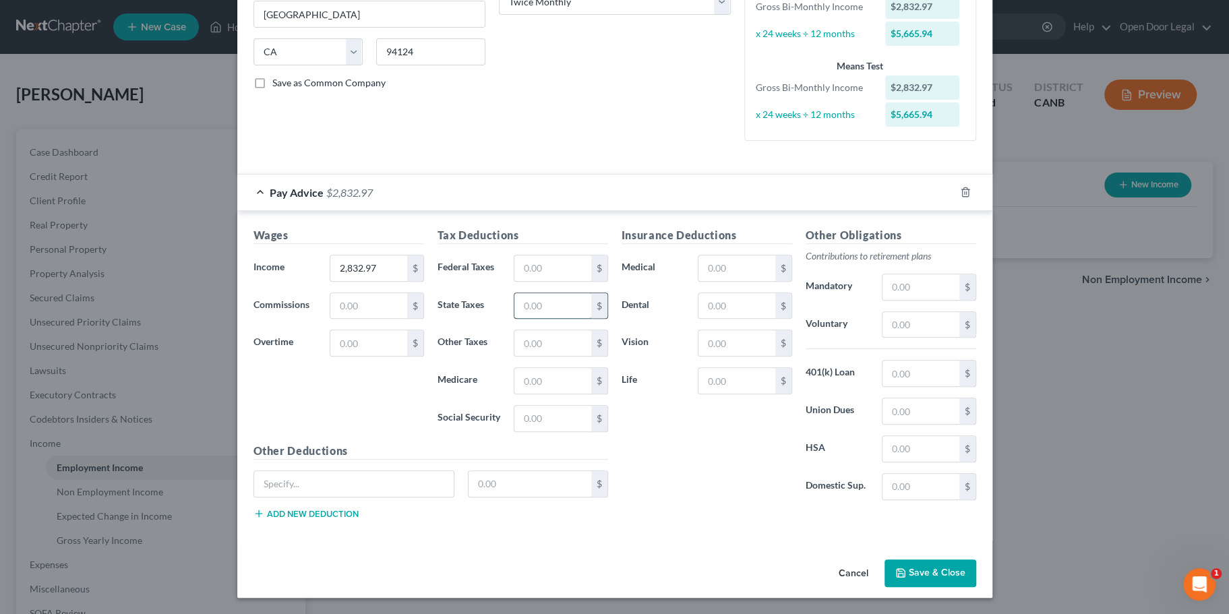
click at [515, 319] on input "text" at bounding box center [553, 306] width 76 height 26
paste input "112.58"
type input "112.58"
click at [550, 281] on input "text" at bounding box center [553, 269] width 76 height 26
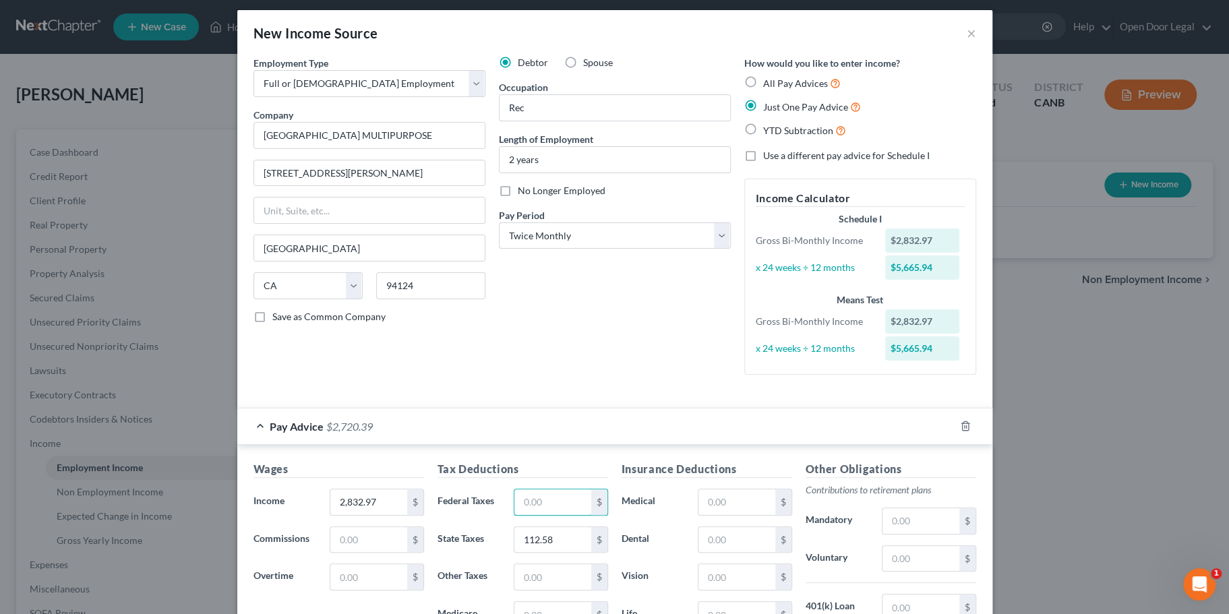
scroll to position [5, 0]
drag, startPoint x: 1018, startPoint y: 301, endPoint x: 954, endPoint y: 299, distance: 64.8
click at [954, 254] on div "$2,832.97" at bounding box center [922, 241] width 74 height 24
click at [960, 254] on div "$2,832.97" at bounding box center [922, 241] width 74 height 24
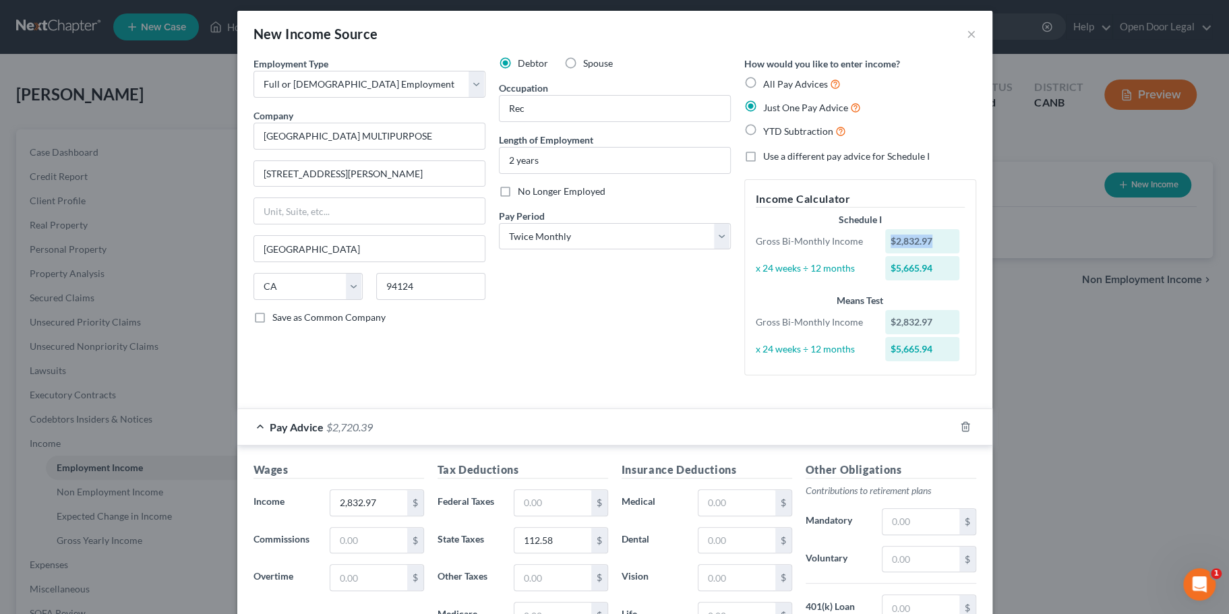
drag, startPoint x: 1012, startPoint y: 300, endPoint x: 954, endPoint y: 299, distance: 57.3
click at [953, 254] on div "$2,832.97" at bounding box center [922, 241] width 74 height 24
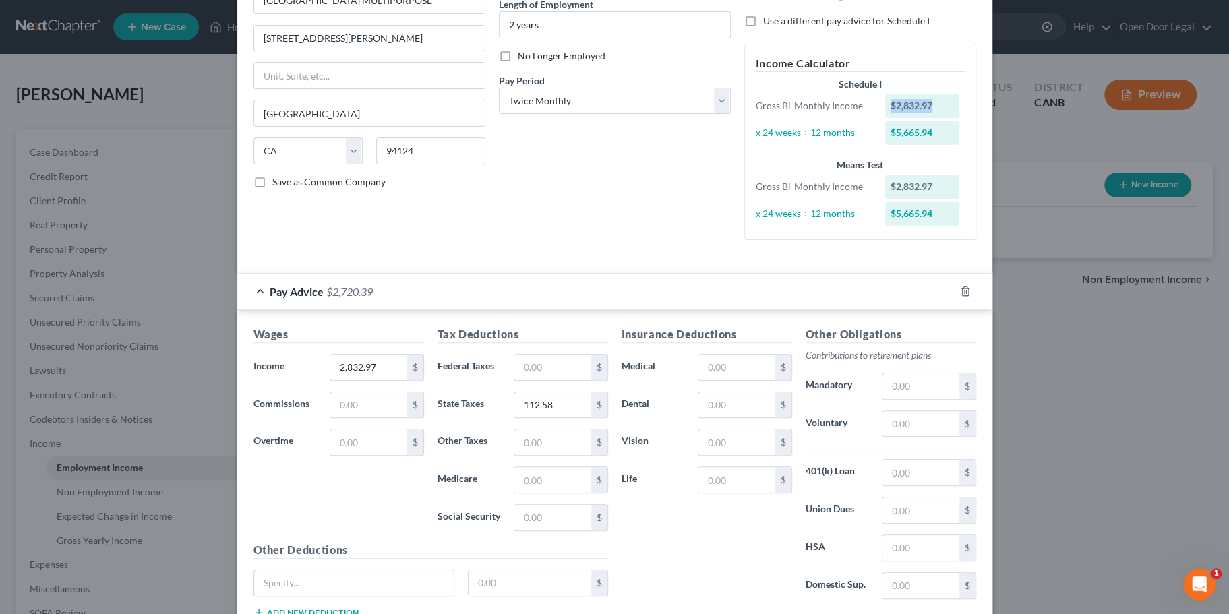
scroll to position [258, 0]
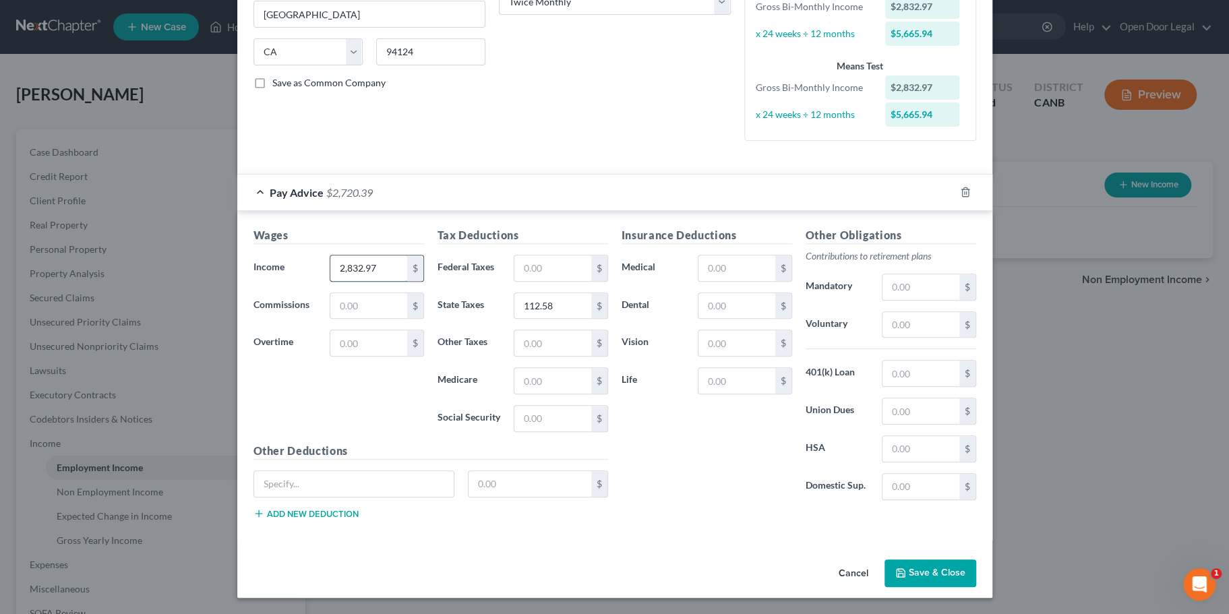
drag, startPoint x: 331, startPoint y: 378, endPoint x: 324, endPoint y: 367, distance: 13.7
click at [330, 281] on input "2,832.97" at bounding box center [368, 269] width 76 height 26
paste input "563.05"
type input "2,563.05"
click at [436, 249] on form "Employment Type * Select Full or [DEMOGRAPHIC_DATA] Employment Self Employment …" at bounding box center [615, 181] width 723 height 719
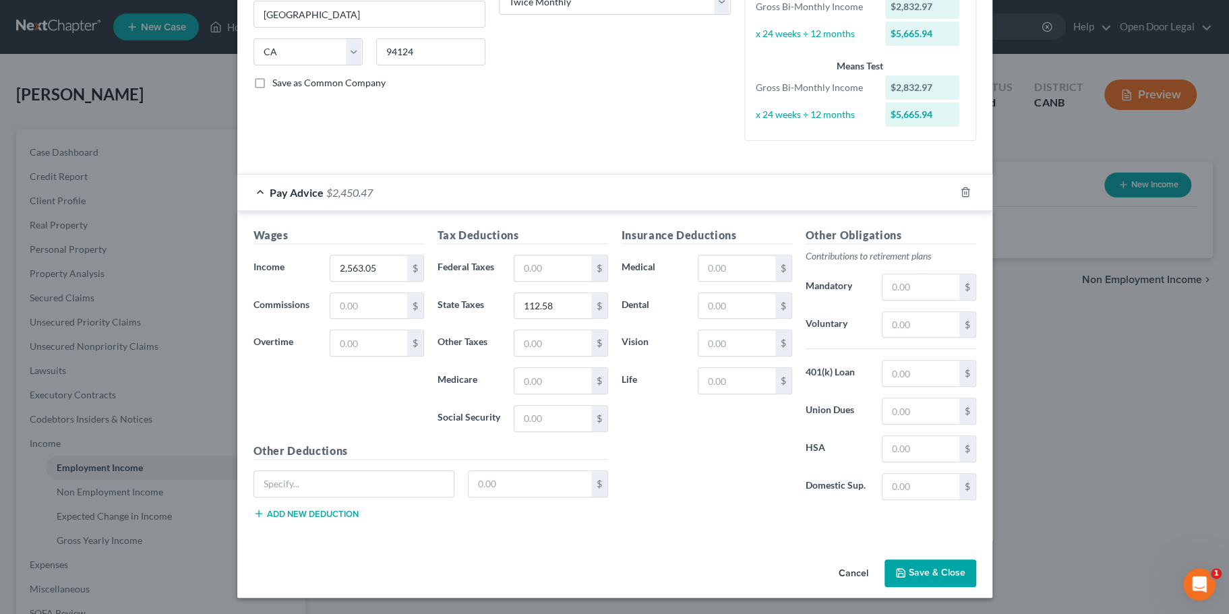
click at [426, 210] on div "Pay Advice $2,450.47" at bounding box center [595, 193] width 717 height 36
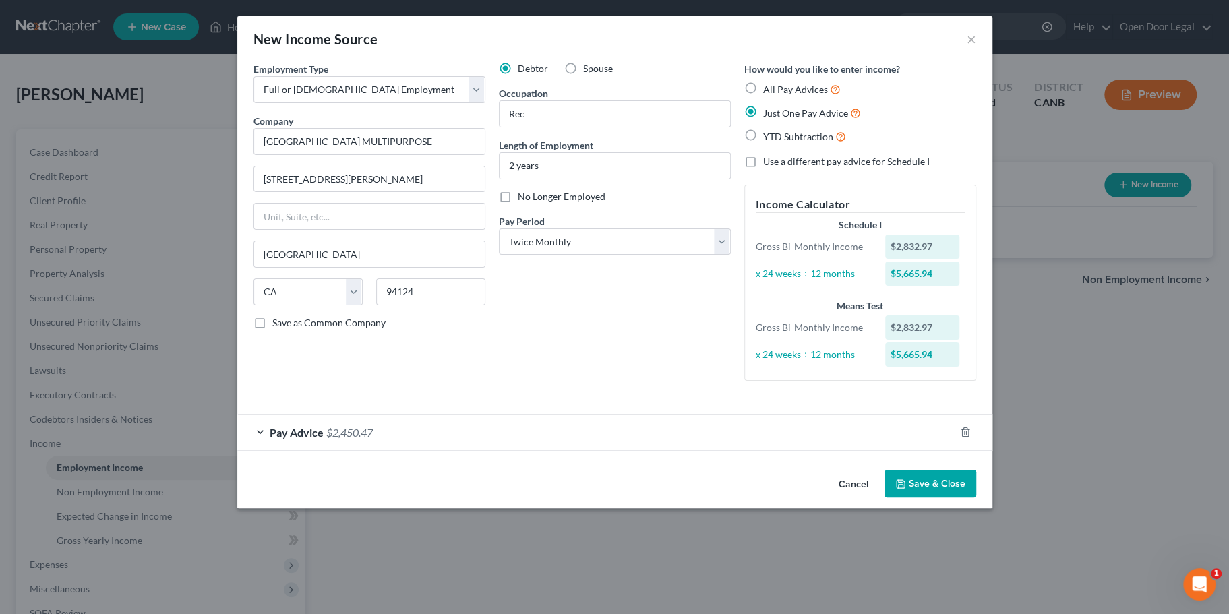
scroll to position [38, 0]
click at [500, 218] on div "Debtor Spouse Occupation Rec Length of Employment 2 years No Longer Employed Pa…" at bounding box center [614, 227] width 245 height 330
click at [237, 450] on div "Pay Advice $2,450.47" at bounding box center [595, 433] width 717 height 36
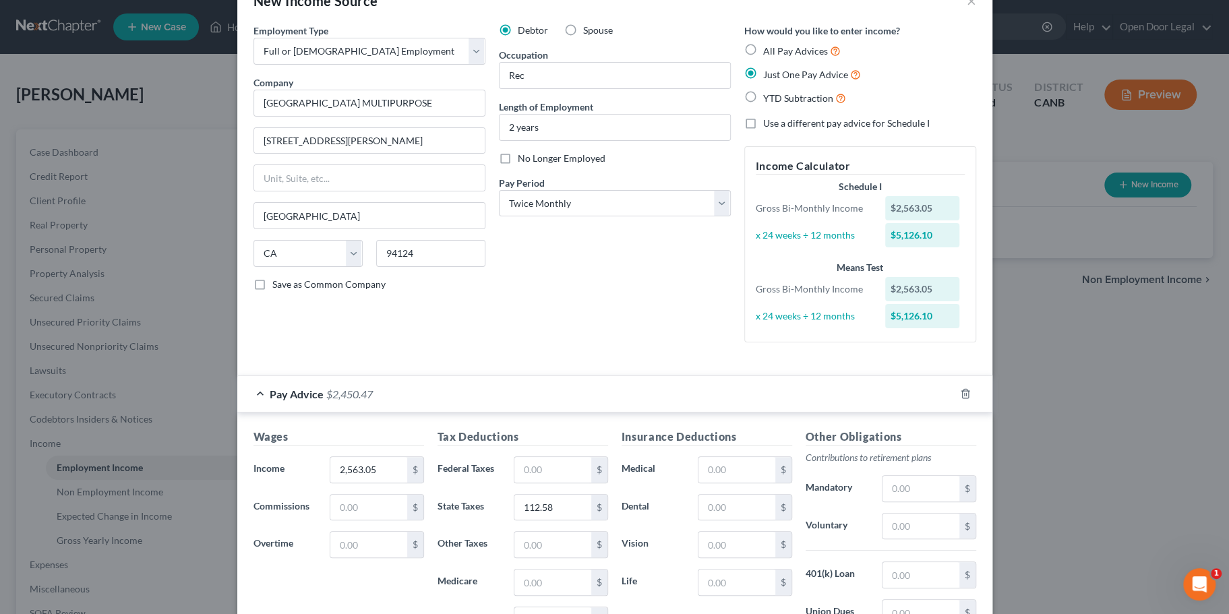
scroll to position [258, 0]
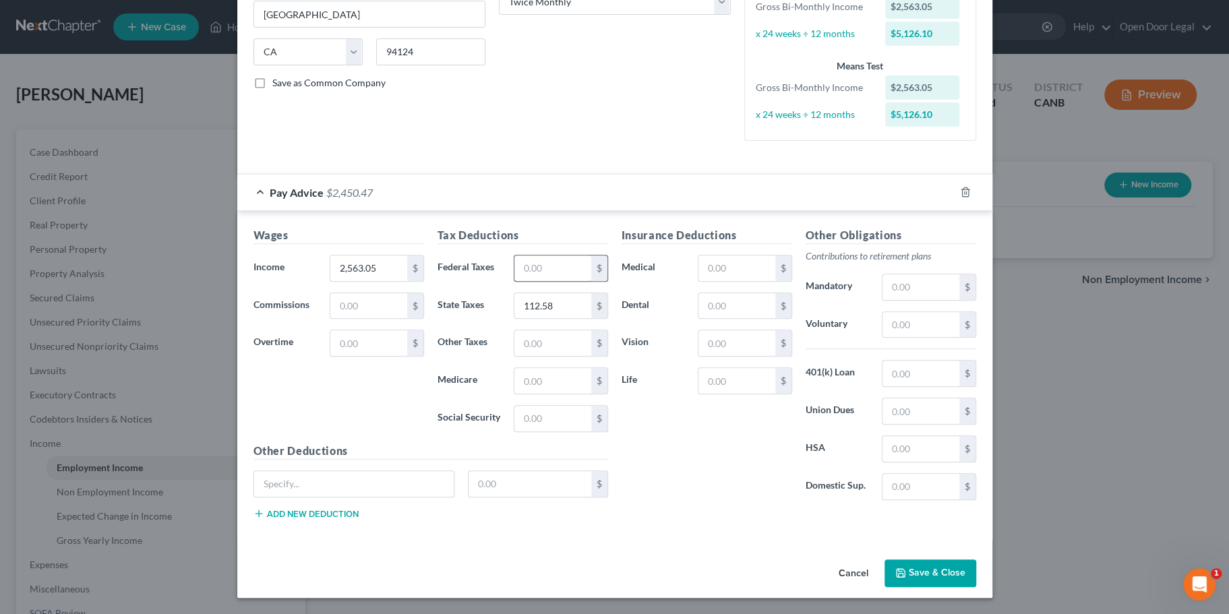
click at [531, 281] on input "text" at bounding box center [553, 269] width 76 height 26
click at [555, 293] on input "112.58" at bounding box center [553, 306] width 76 height 26
paste input "88.83"
type input "88.83"
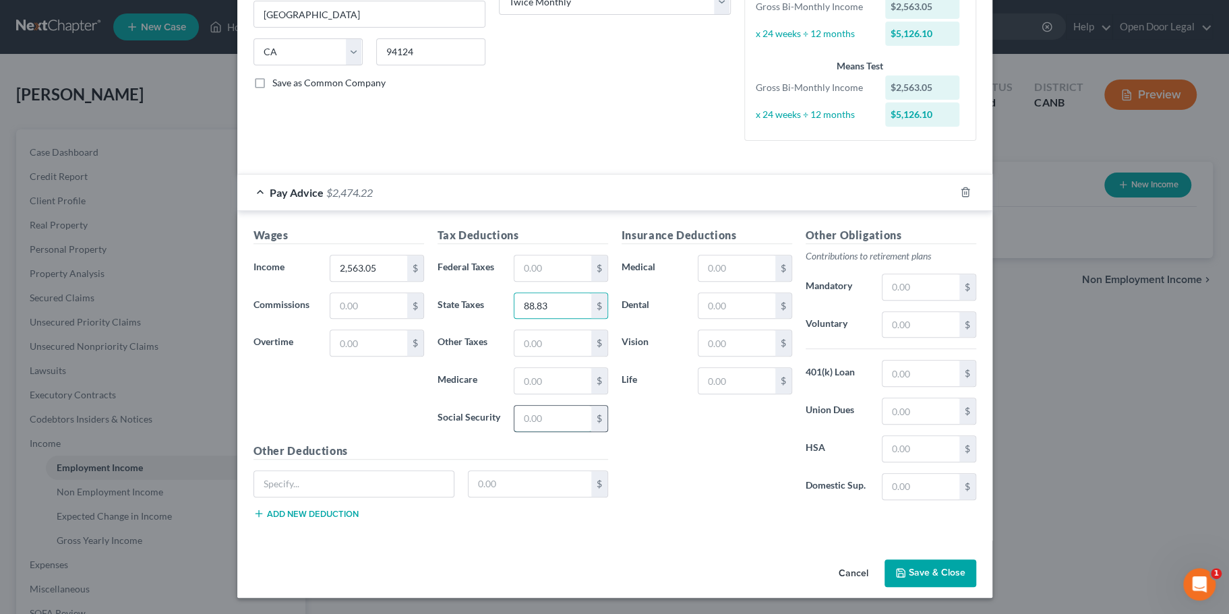
click at [531, 426] on input "text" at bounding box center [553, 419] width 76 height 26
click at [531, 406] on input "text" at bounding box center [553, 419] width 76 height 26
paste input "165.11"
type input "165.11"
click at [521, 368] on input "text" at bounding box center [553, 381] width 76 height 26
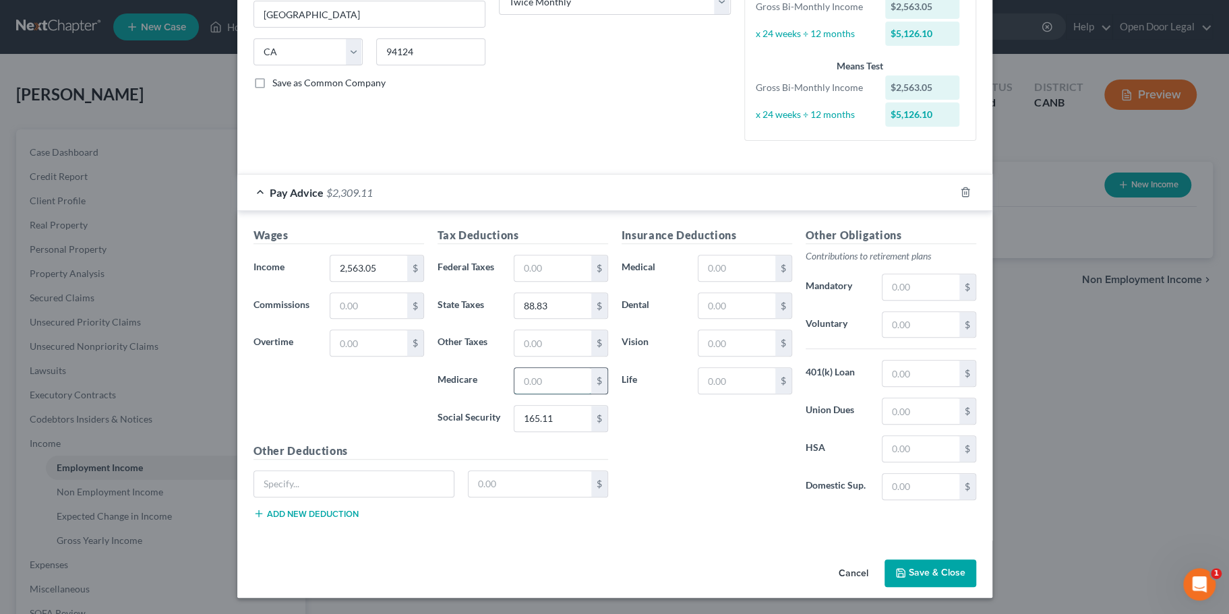
paste input "38.61"
type input "38.61"
click at [755, 293] on input "text" at bounding box center [737, 306] width 76 height 26
paste input "31.61"
type input "31.61"
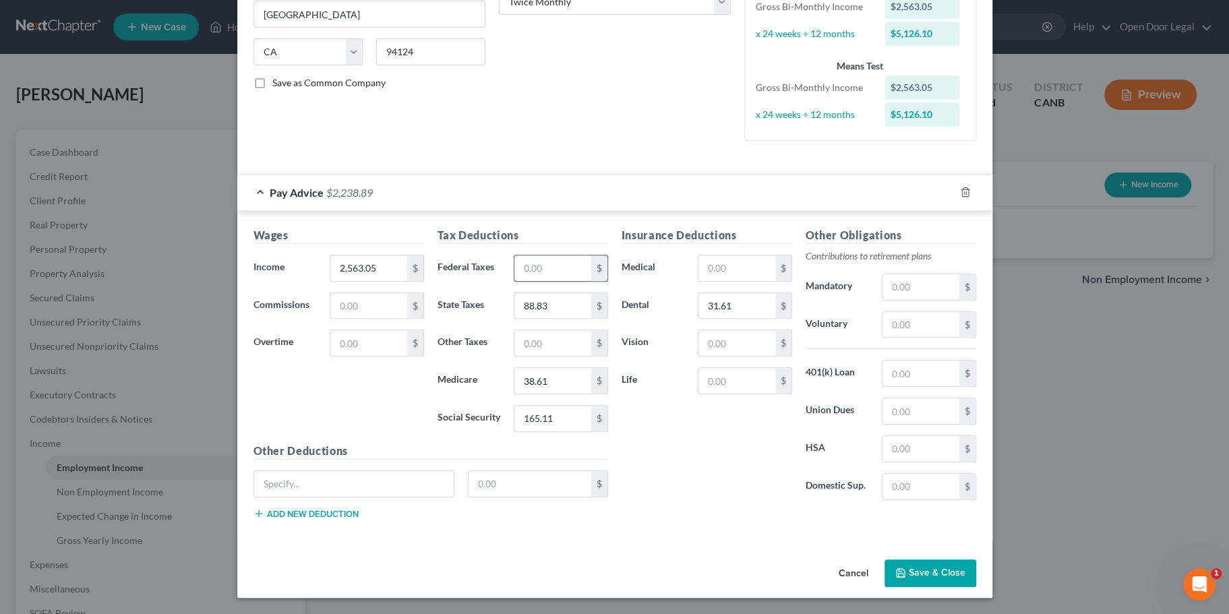
click at [558, 256] on input "text" at bounding box center [553, 269] width 76 height 26
paste input "222.63"
type input "222.63"
click at [762, 256] on input "text" at bounding box center [737, 269] width 76 height 26
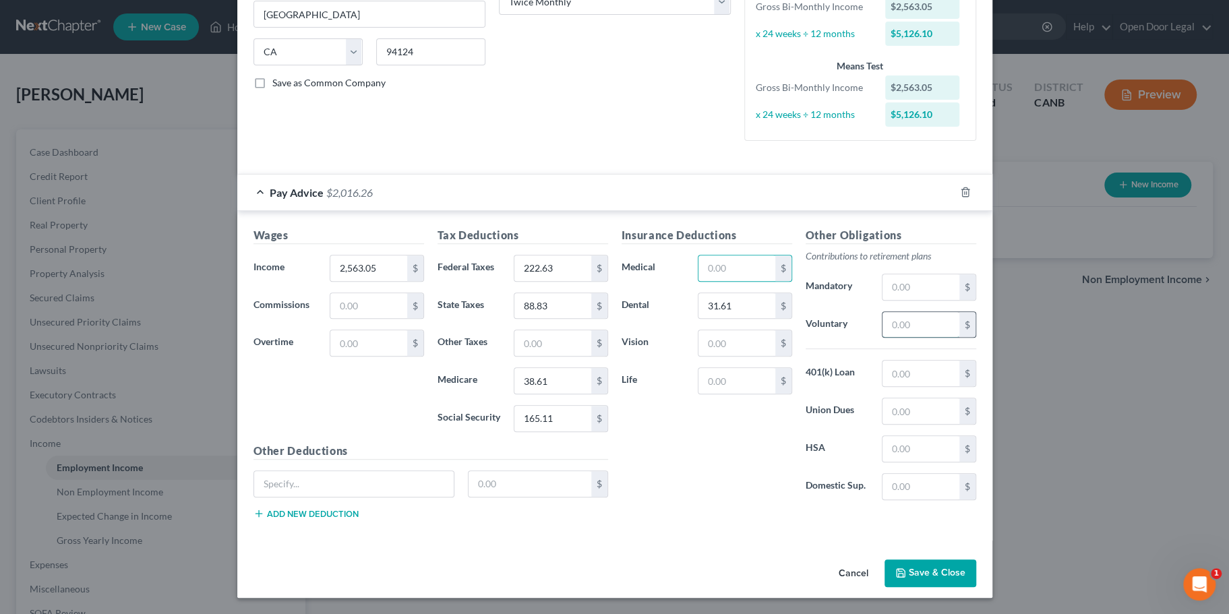
click at [959, 312] on input "text" at bounding box center [921, 325] width 76 height 26
paste input "100.00"
type input "100.00"
drag, startPoint x: 1009, startPoint y: 276, endPoint x: 943, endPoint y: 278, distance: 66.1
click at [943, 312] on div "100.00 $" at bounding box center [928, 325] width 107 height 27
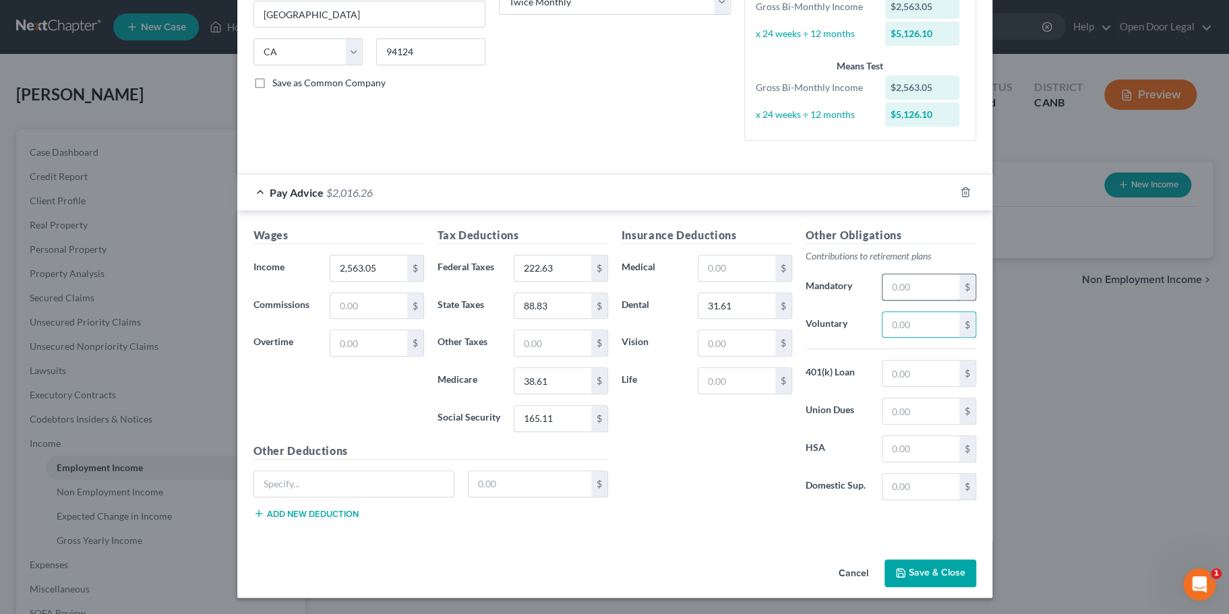
click at [959, 274] on input "text" at bounding box center [921, 287] width 76 height 26
paste input "100.00"
type input "100.00"
click at [351, 471] on input "text" at bounding box center [354, 484] width 200 height 26
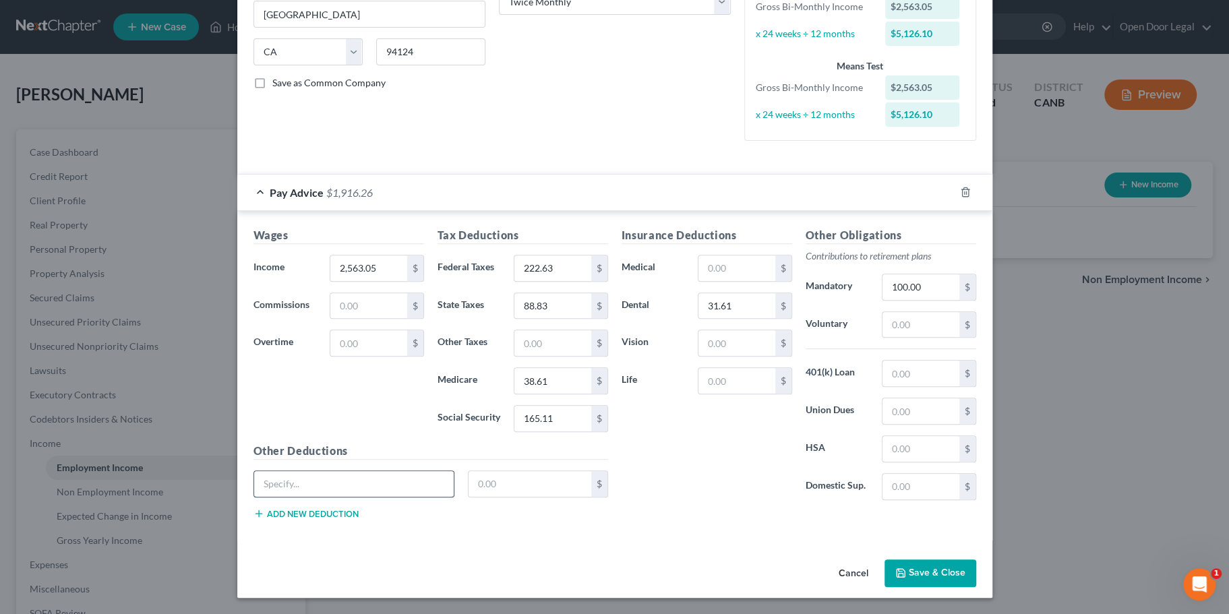
paste input "Colonial Voluntary Accident 4.80"
drag, startPoint x: 323, startPoint y: 461, endPoint x: 359, endPoint y: 461, distance: 36.4
click at [359, 471] on input "Colonial Voluntary Accident 4.80" at bounding box center [354, 484] width 200 height 26
type input "Colonial Voluntary Accident"
click at [479, 471] on input "text" at bounding box center [530, 484] width 123 height 26
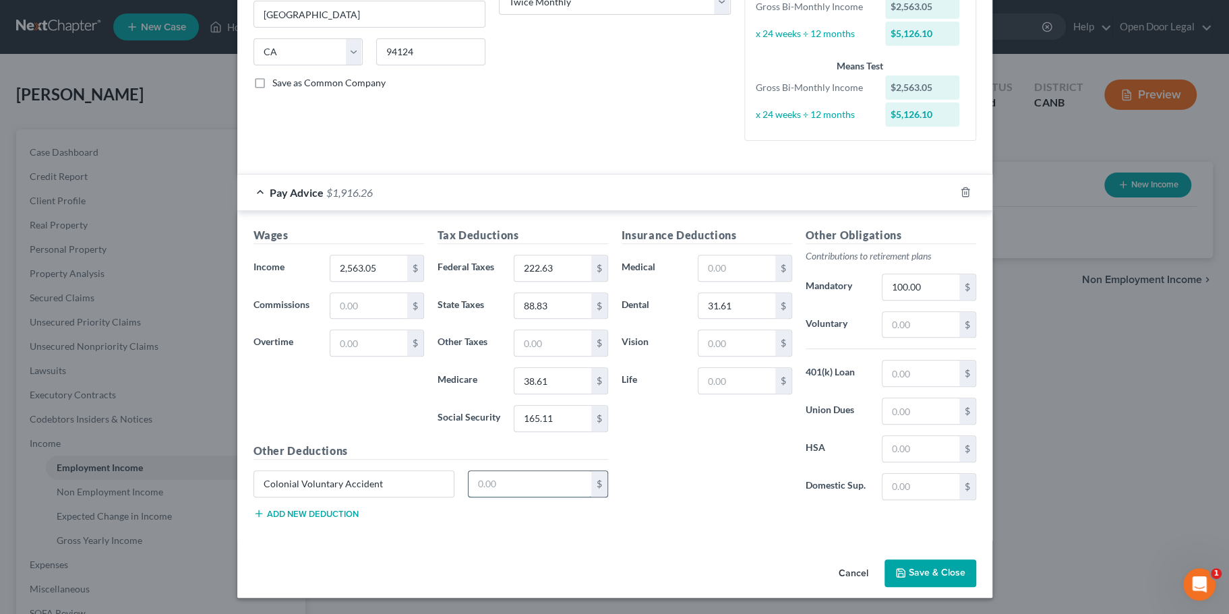
paste input "4.80"
type input "4.80"
click at [550, 521] on div "Wages Income * 2,563.05 $ Commissions $ Overtime $ Tax Deductions Federal Taxes…" at bounding box center [614, 376] width 755 height 330
click at [263, 508] on button "Add new deduction" at bounding box center [306, 513] width 105 height 11
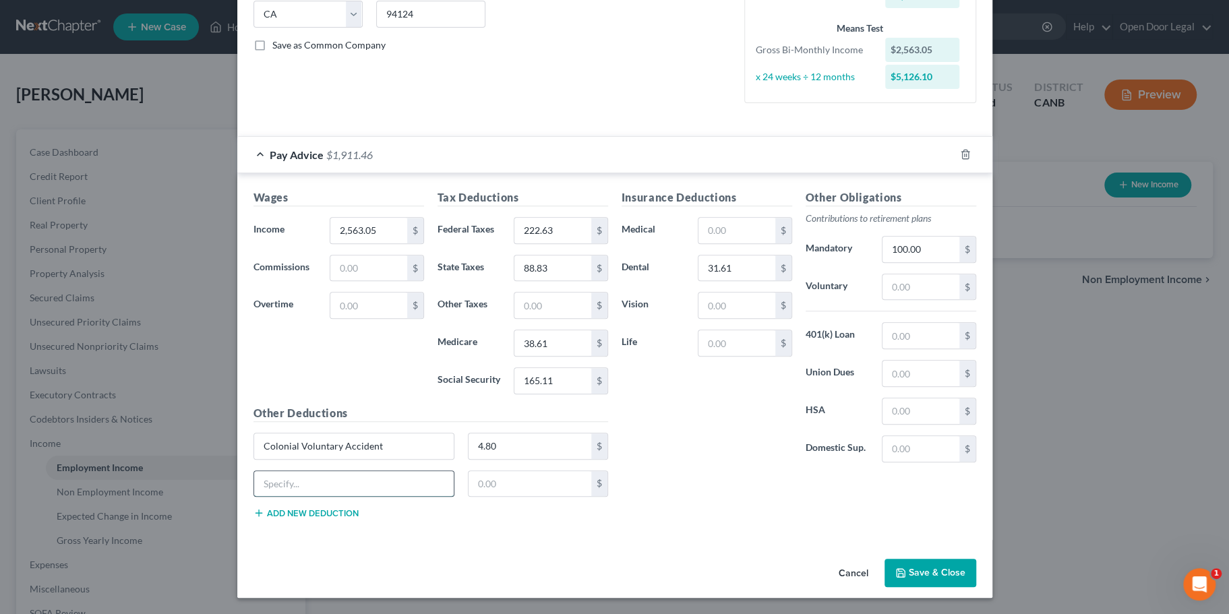
click at [274, 497] on input "text" at bounding box center [354, 484] width 200 height 26
paste input "Critical Illness Ins 7.53"
drag, startPoint x: 268, startPoint y: 504, endPoint x: 303, endPoint y: 504, distance: 34.4
click at [303, 497] on input "Critical Illness Ins 7.53" at bounding box center [354, 484] width 200 height 26
type input "Critical Illness Ins"
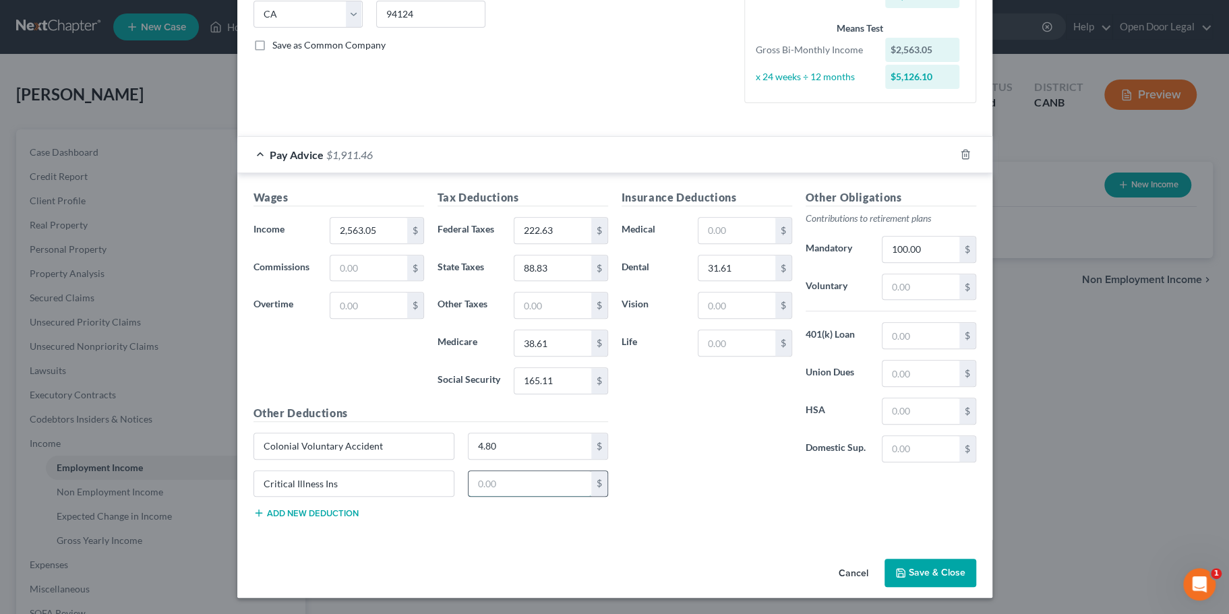
click at [486, 497] on input "text" at bounding box center [530, 484] width 123 height 26
paste input "7.53"
type input "7.53"
click at [480, 540] on div "Wages Income * 2,563.05 $ Commissions $ Overtime $ Tax Deductions Federal Taxes…" at bounding box center [614, 356] width 755 height 367
click at [734, 330] on input "text" at bounding box center [737, 343] width 76 height 26
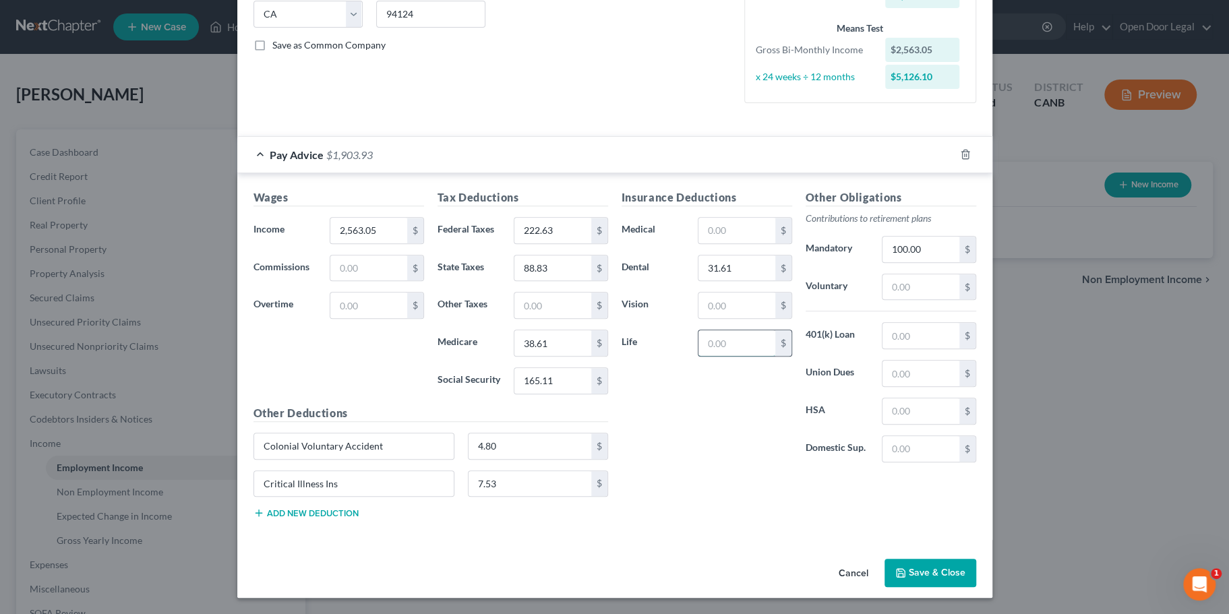
paste input "Voluntary Life/AD&D 10.75"
drag, startPoint x: 776, startPoint y: 329, endPoint x: 628, endPoint y: 329, distance: 148.4
click at [628, 330] on div "Life Voluntary Life/AD&D 10.75 $" at bounding box center [707, 343] width 184 height 27
type input "10.75"
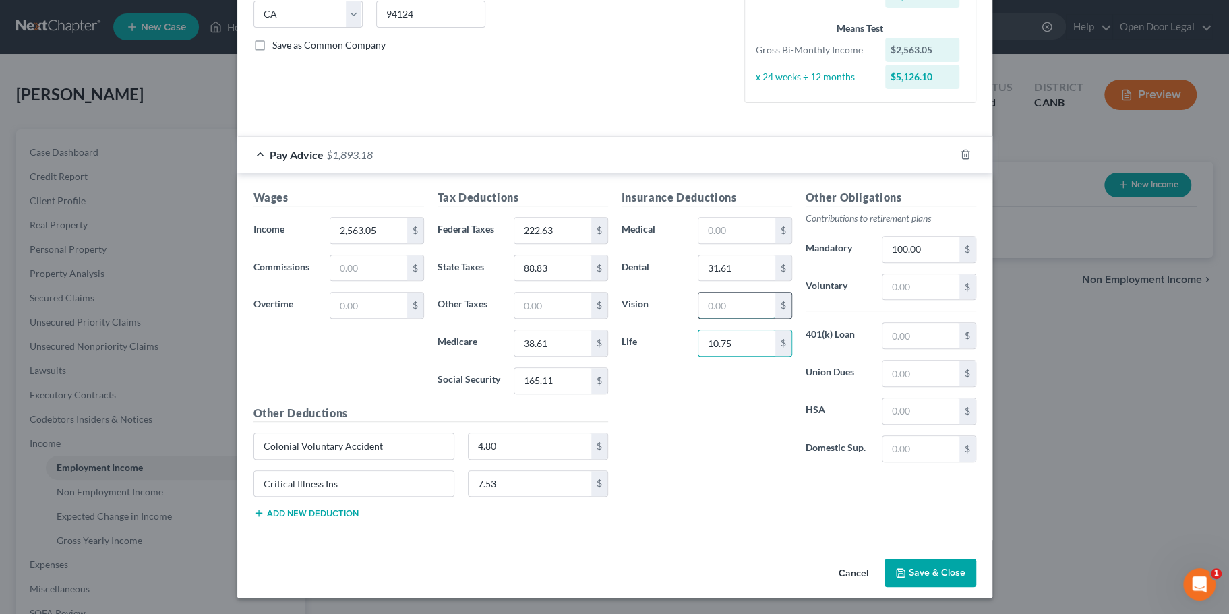
click at [747, 293] on input "text" at bounding box center [737, 306] width 76 height 26
click at [771, 293] on input "text" at bounding box center [737, 306] width 76 height 26
paste input "4.54"
type input "4.54"
click at [799, 465] on div "Insurance Deductions Medical $ Dental 31.61 $ Vision 4.54 $ Life 10.75 $" at bounding box center [707, 331] width 184 height 284
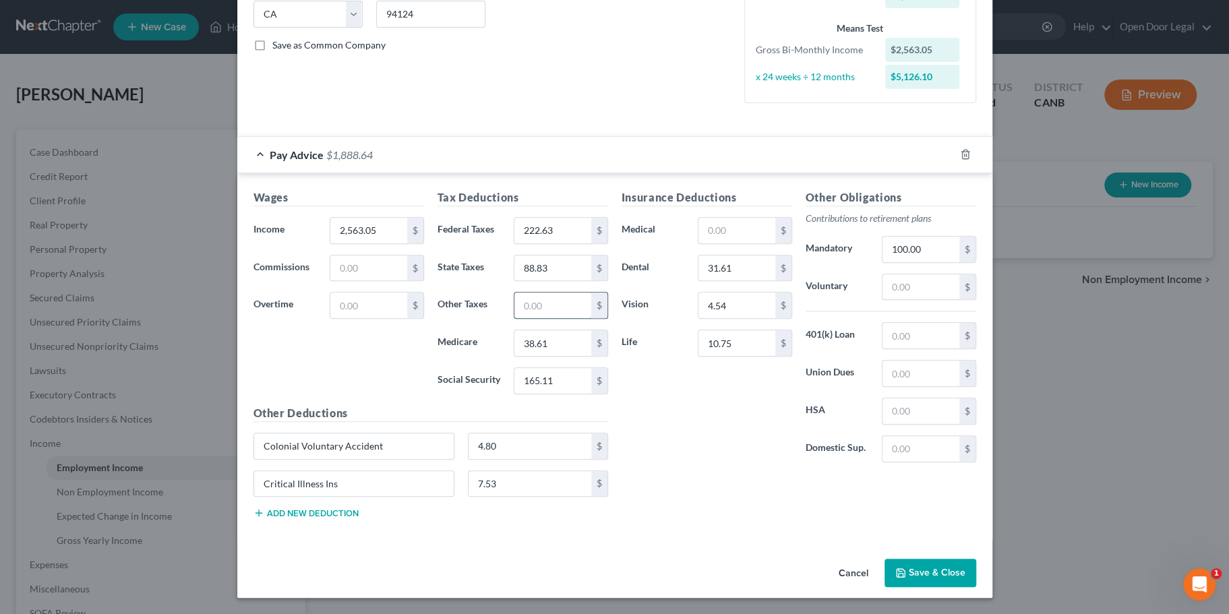
click at [533, 293] on input "text" at bounding box center [553, 306] width 76 height 26
click at [534, 293] on input "text" at bounding box center [553, 306] width 76 height 26
paste input "222.63"
type input "222.63"
click at [721, 500] on div "Insurance Deductions Medical $ Dental 31.61 $ Vision 4.54 $ Life 10.75 $ Other …" at bounding box center [799, 359] width 368 height 340
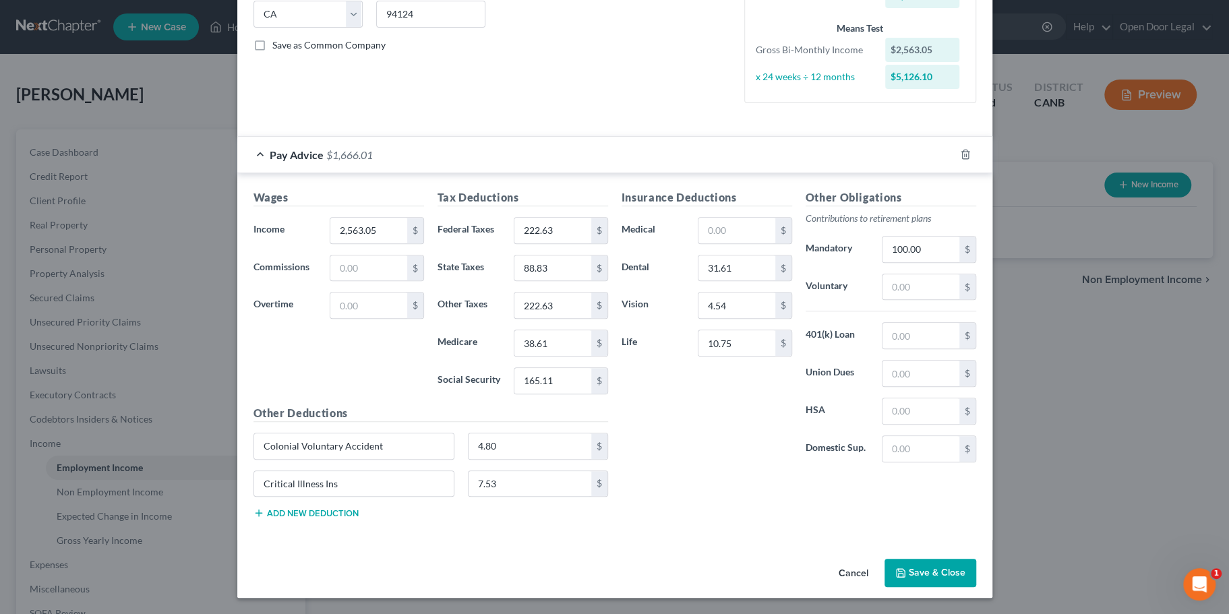
scroll to position [289, 0]
click at [651, 473] on div "Insurance Deductions Medical $ Dental 31.61 $ Vision 4.54 $ Life 10.75 $" at bounding box center [707, 331] width 184 height 284
drag, startPoint x: 546, startPoint y: 288, endPoint x: 468, endPoint y: 288, distance: 77.5
click at [468, 292] on div "Other Taxes 222.63 $" at bounding box center [523, 305] width 184 height 27
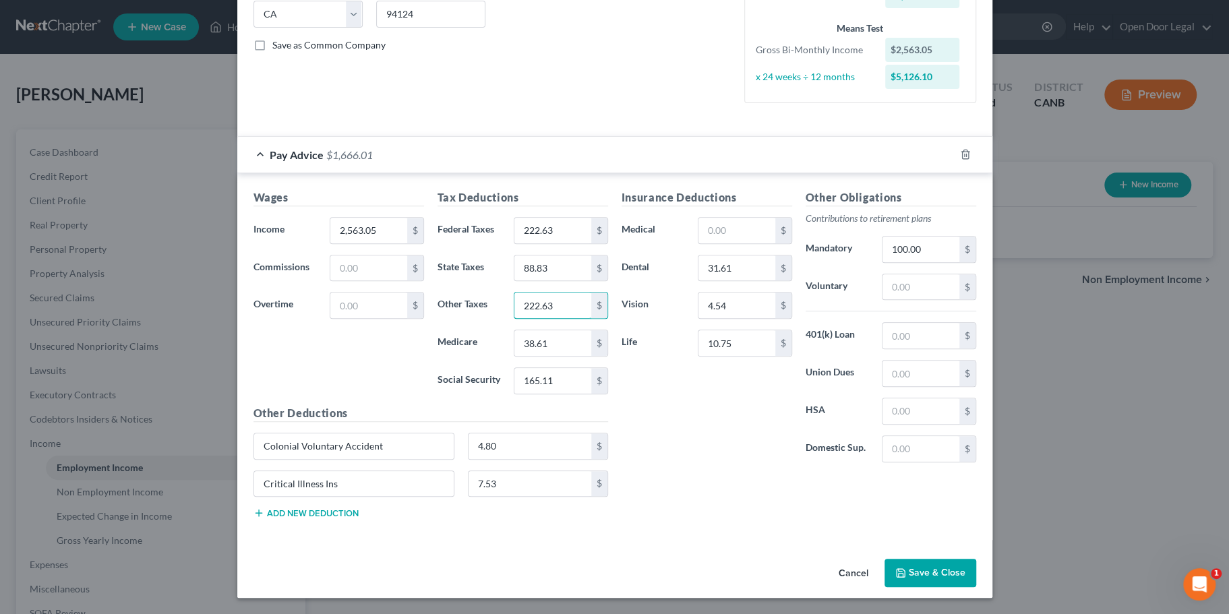
drag, startPoint x: 500, startPoint y: 293, endPoint x: 630, endPoint y: 224, distance: 146.9
click at [604, 292] on div "222.63 $" at bounding box center [561, 305] width 94 height 27
click at [799, 457] on div "Insurance Deductions Medical $ Dental 31.61 $ Vision 4.54 $ Life 10.75 $" at bounding box center [707, 331] width 184 height 284
click at [762, 529] on div "Insurance Deductions Medical $ Dental 31.61 $ Vision 4.54 $ Life 10.75 $ Other …" at bounding box center [799, 359] width 368 height 340
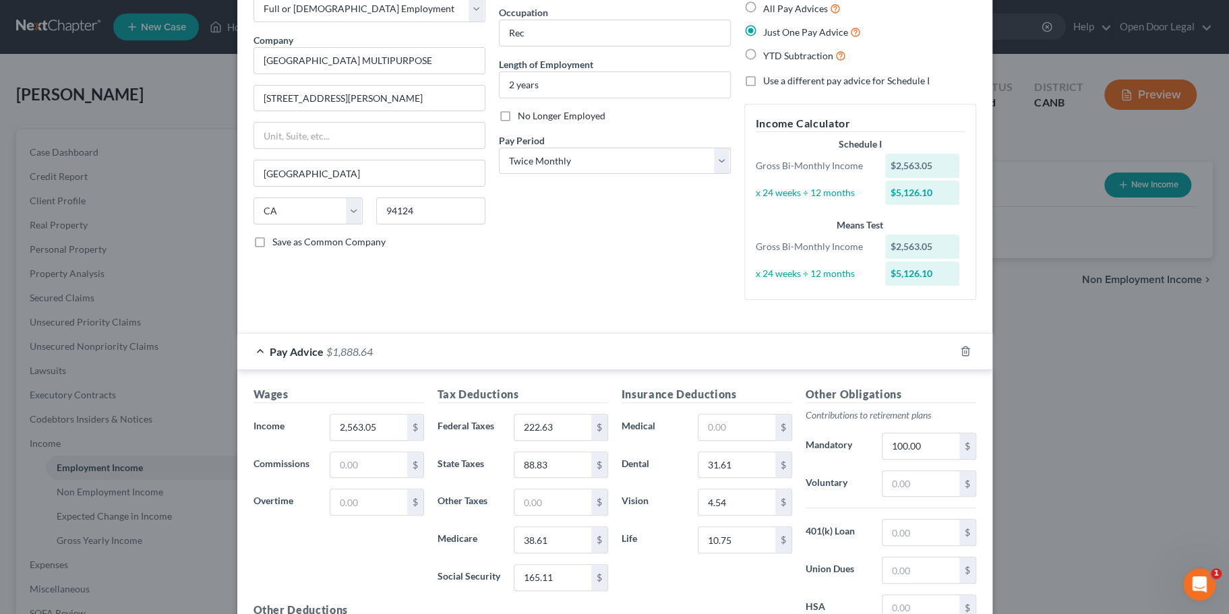
scroll to position [0, 0]
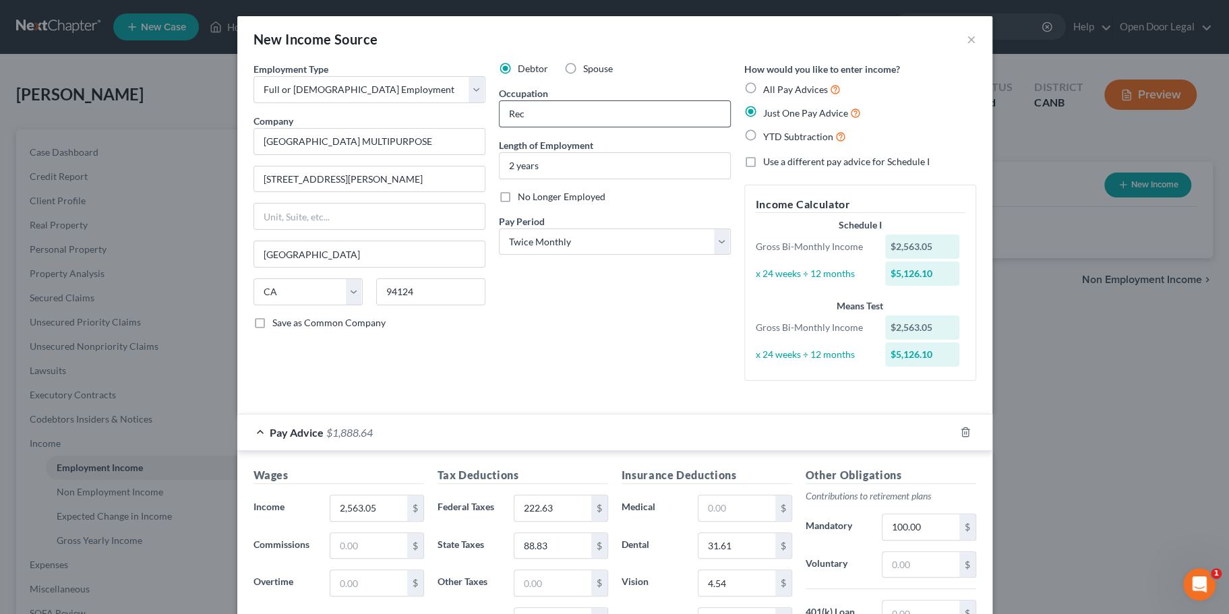
drag, startPoint x: 525, startPoint y: 148, endPoint x: 475, endPoint y: 148, distance: 49.2
click at [500, 127] on input "Rec" at bounding box center [615, 114] width 231 height 26
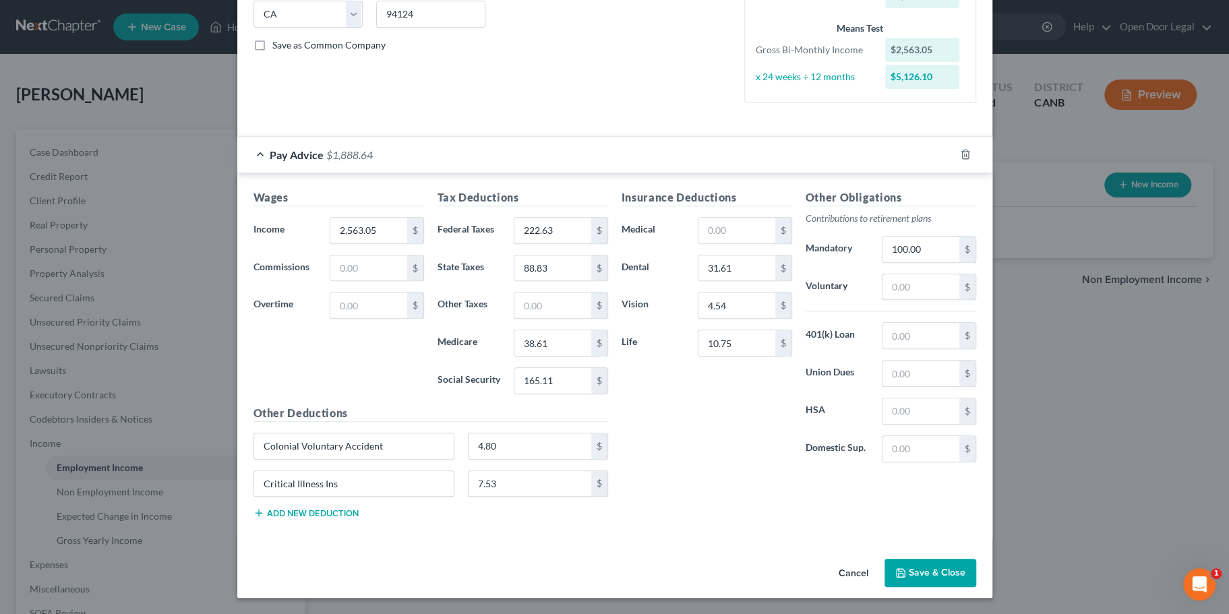
scroll to position [351, 0]
click at [691, 473] on div "Insurance Deductions Medical $ Dental 31.61 $ Vision 4.54 $ Life 10.75 $" at bounding box center [707, 331] width 184 height 284
click at [976, 561] on button "Save & Close" at bounding box center [931, 573] width 92 height 28
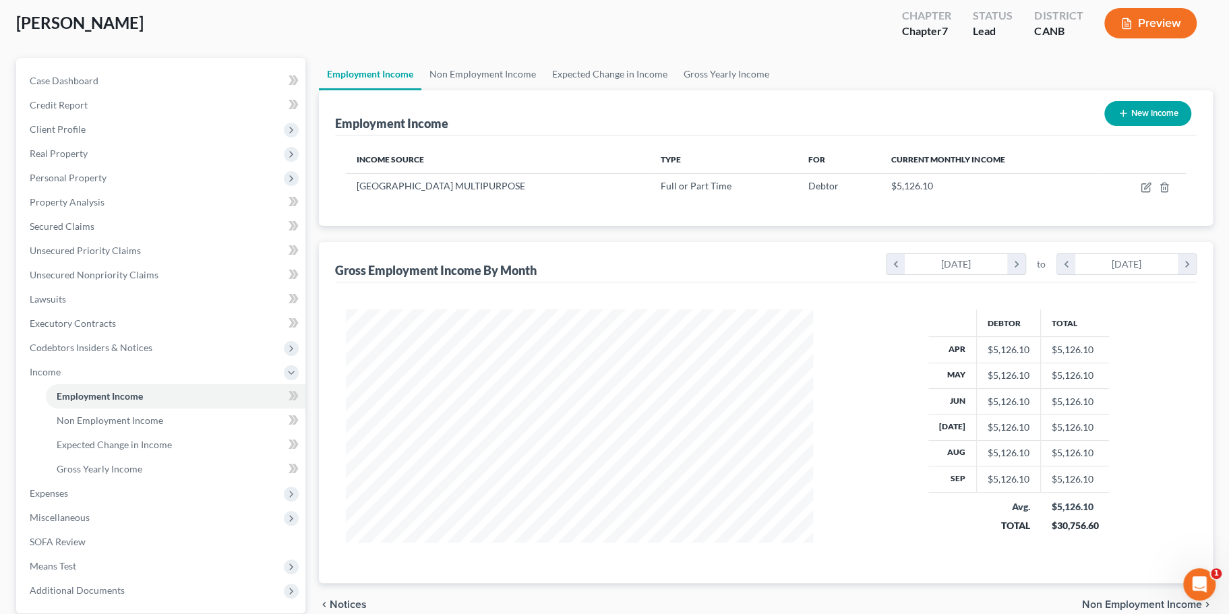
scroll to position [65, 0]
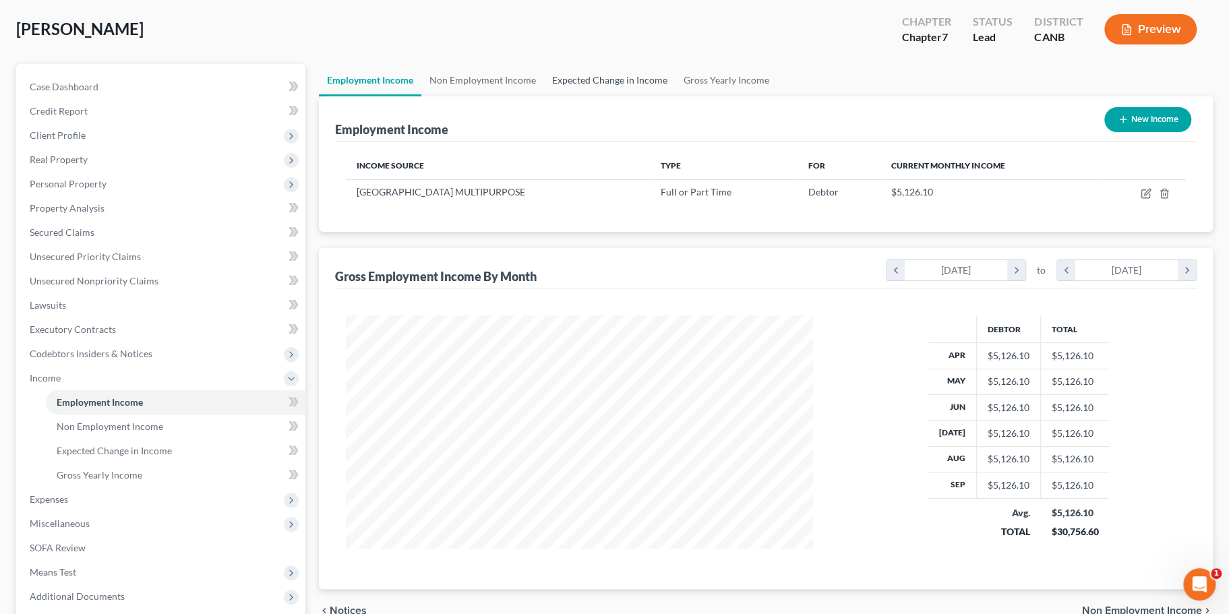
click at [676, 96] on link "Expected Change in Income" at bounding box center [609, 80] width 131 height 32
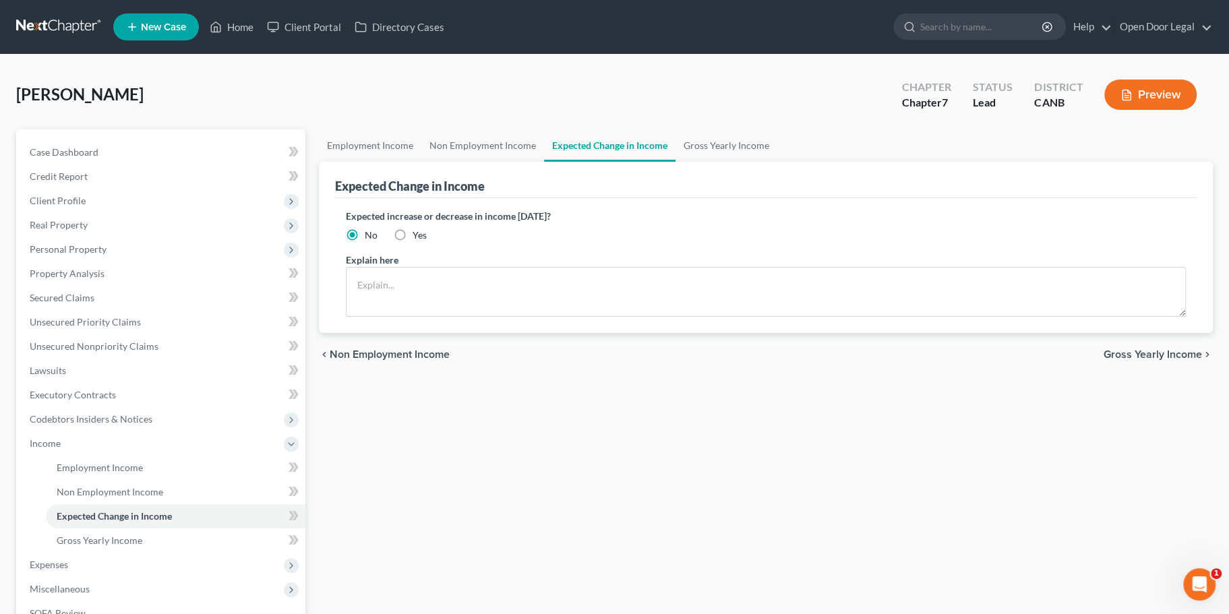
click at [420, 242] on label "Yes" at bounding box center [420, 235] width 14 height 13
click at [420, 237] on input "Yes" at bounding box center [422, 233] width 9 height 9
radio input "true"
click at [424, 317] on textarea at bounding box center [766, 292] width 840 height 50
type textarea "I"
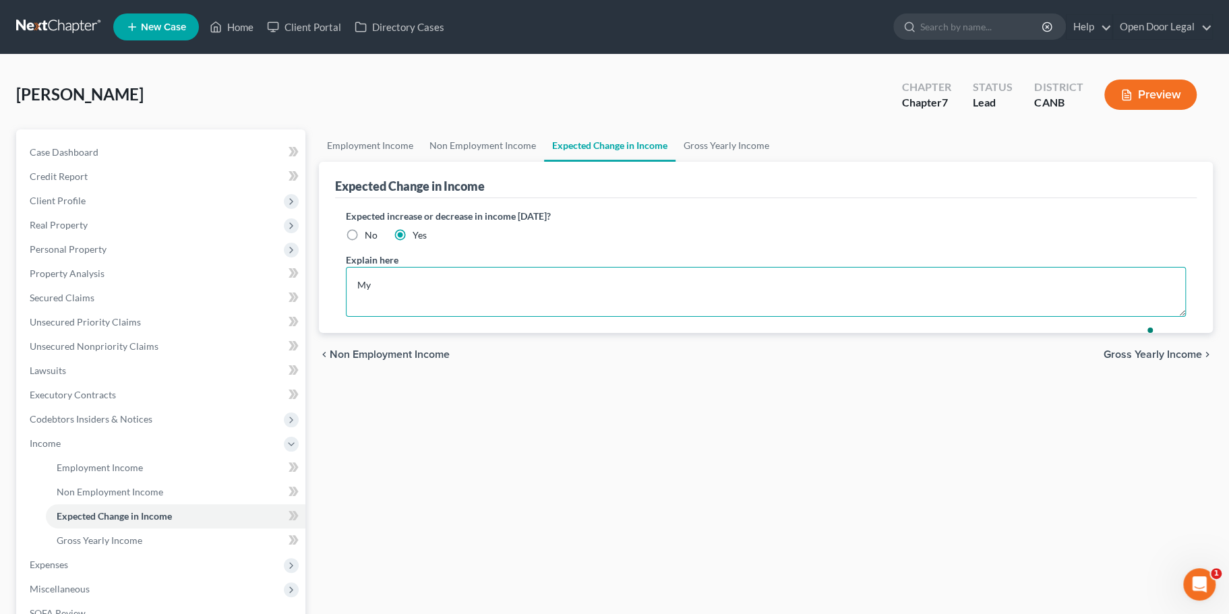
type textarea "M"
type textarea "[PERSON_NAME]'s income goes up or down based on hours worked and overtime."
